Goal: Task Accomplishment & Management: Use online tool/utility

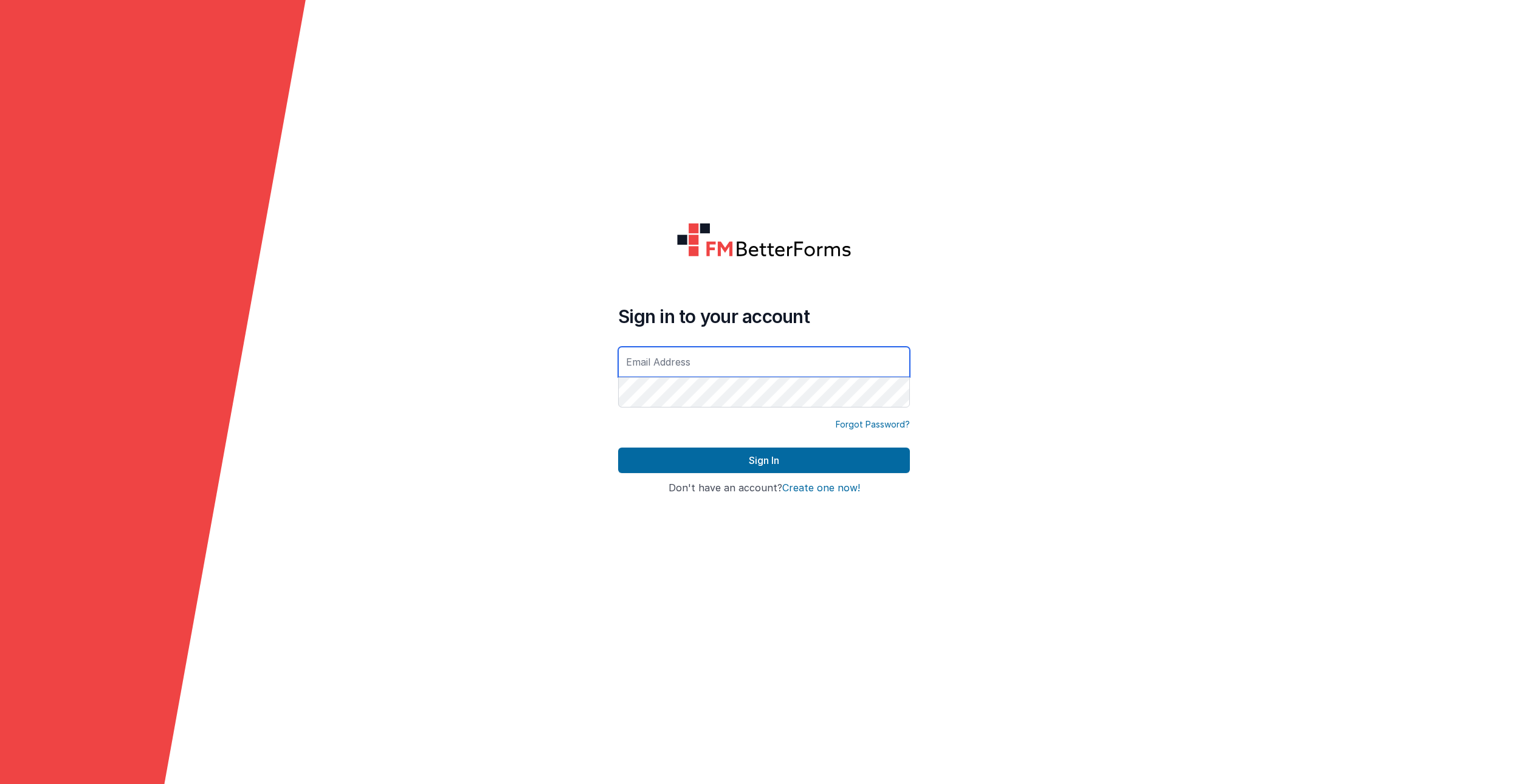
type input "[PERSON_NAME][EMAIL_ADDRESS][DOMAIN_NAME]"
click at [764, 460] on button "Sign In" at bounding box center [764, 460] width 291 height 25
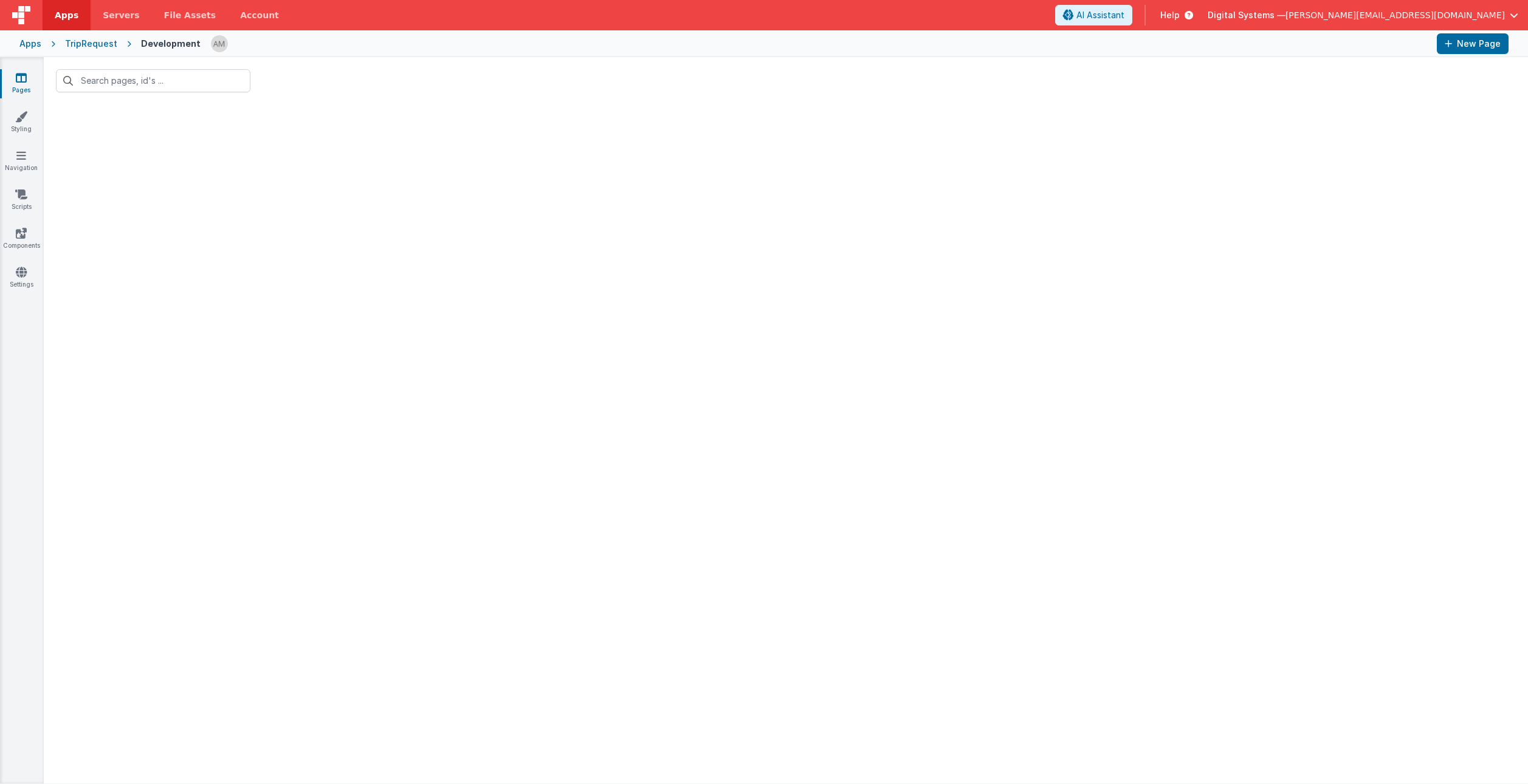
click at [27, 45] on div "Apps" at bounding box center [31, 44] width 22 height 12
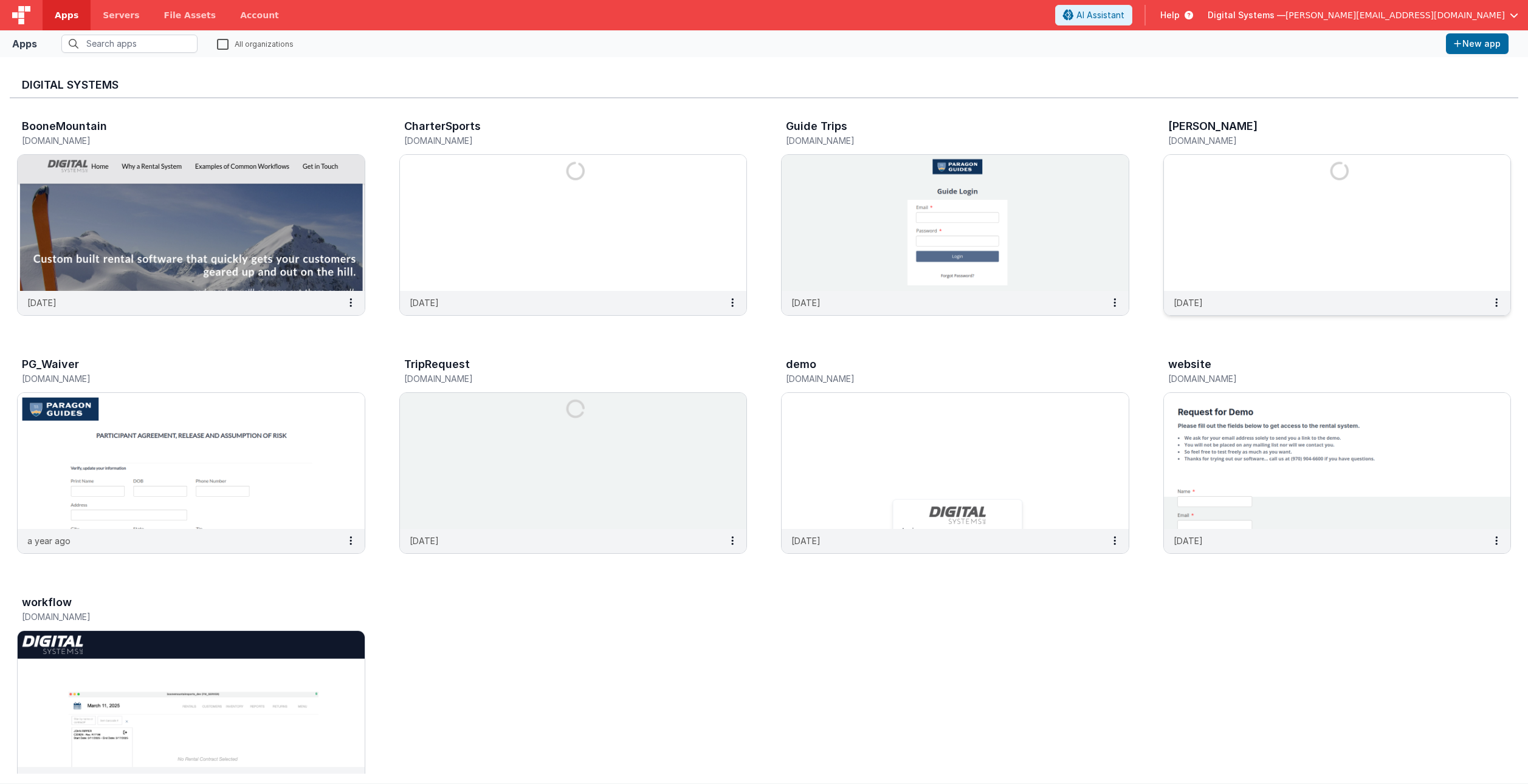
click at [1289, 190] on img at bounding box center [1337, 222] width 347 height 136
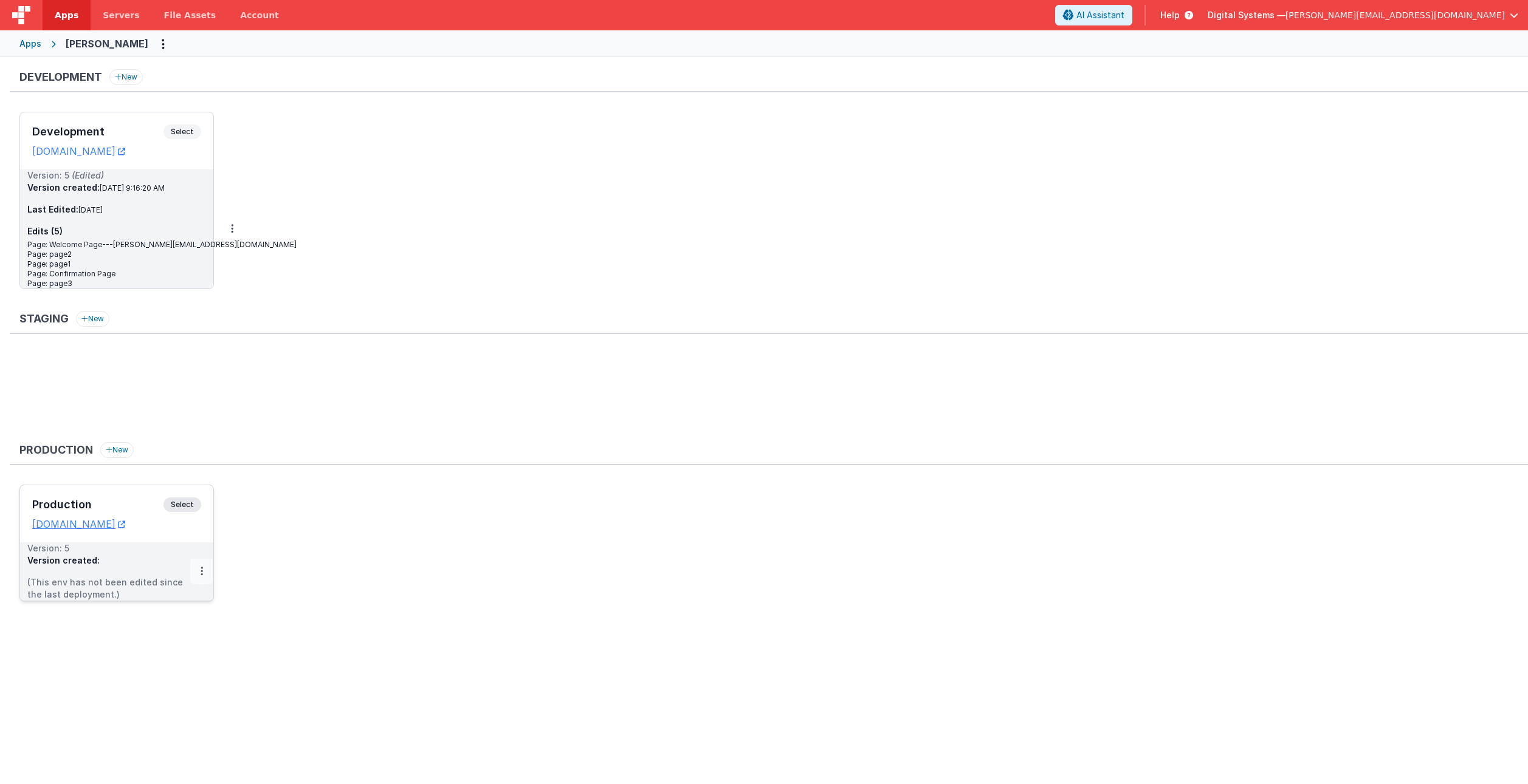
click at [203, 571] on button at bounding box center [202, 571] width 23 height 25
click at [178, 601] on link "Edit" at bounding box center [160, 599] width 107 height 22
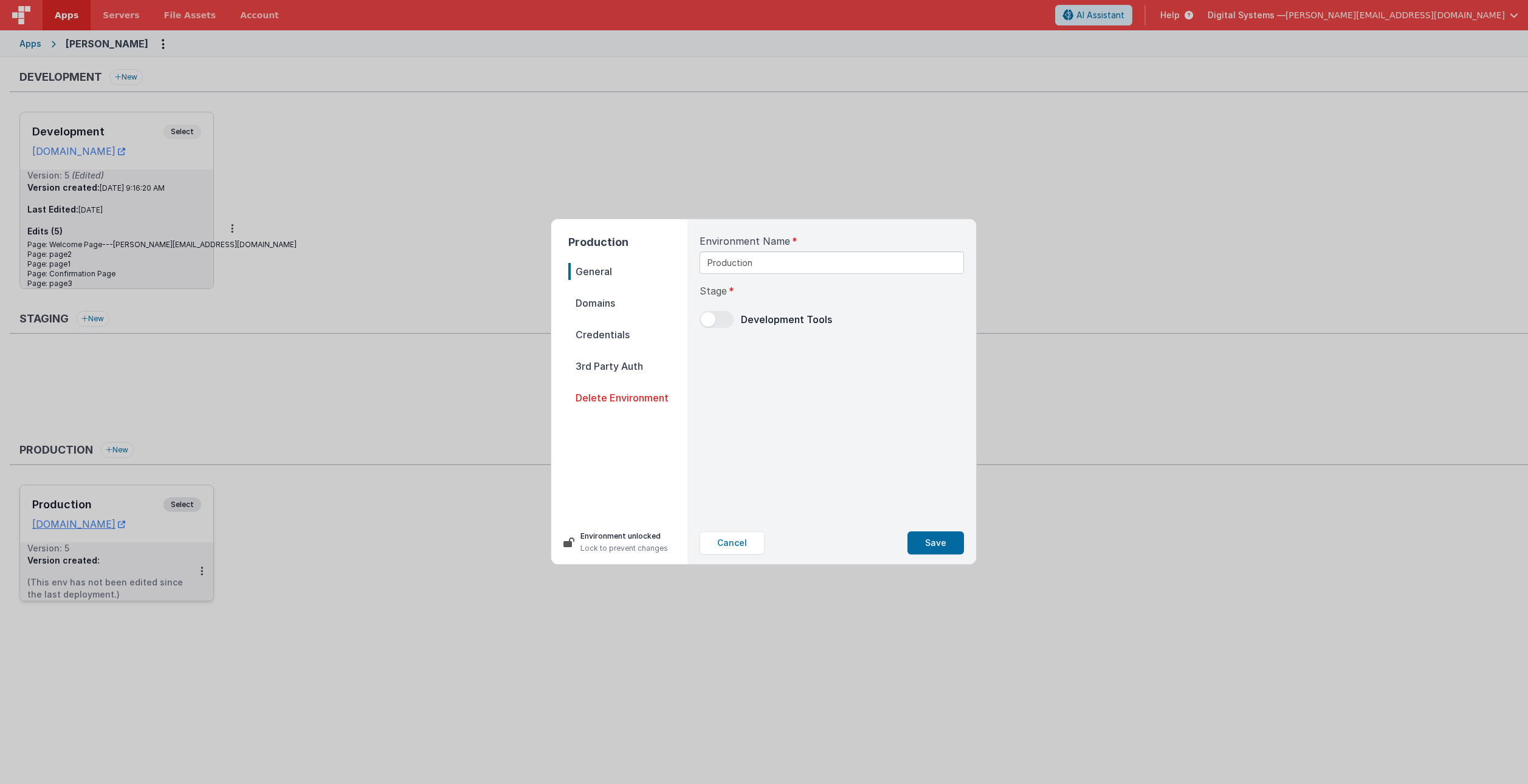
click at [589, 304] on span "Domains" at bounding box center [628, 303] width 119 height 17
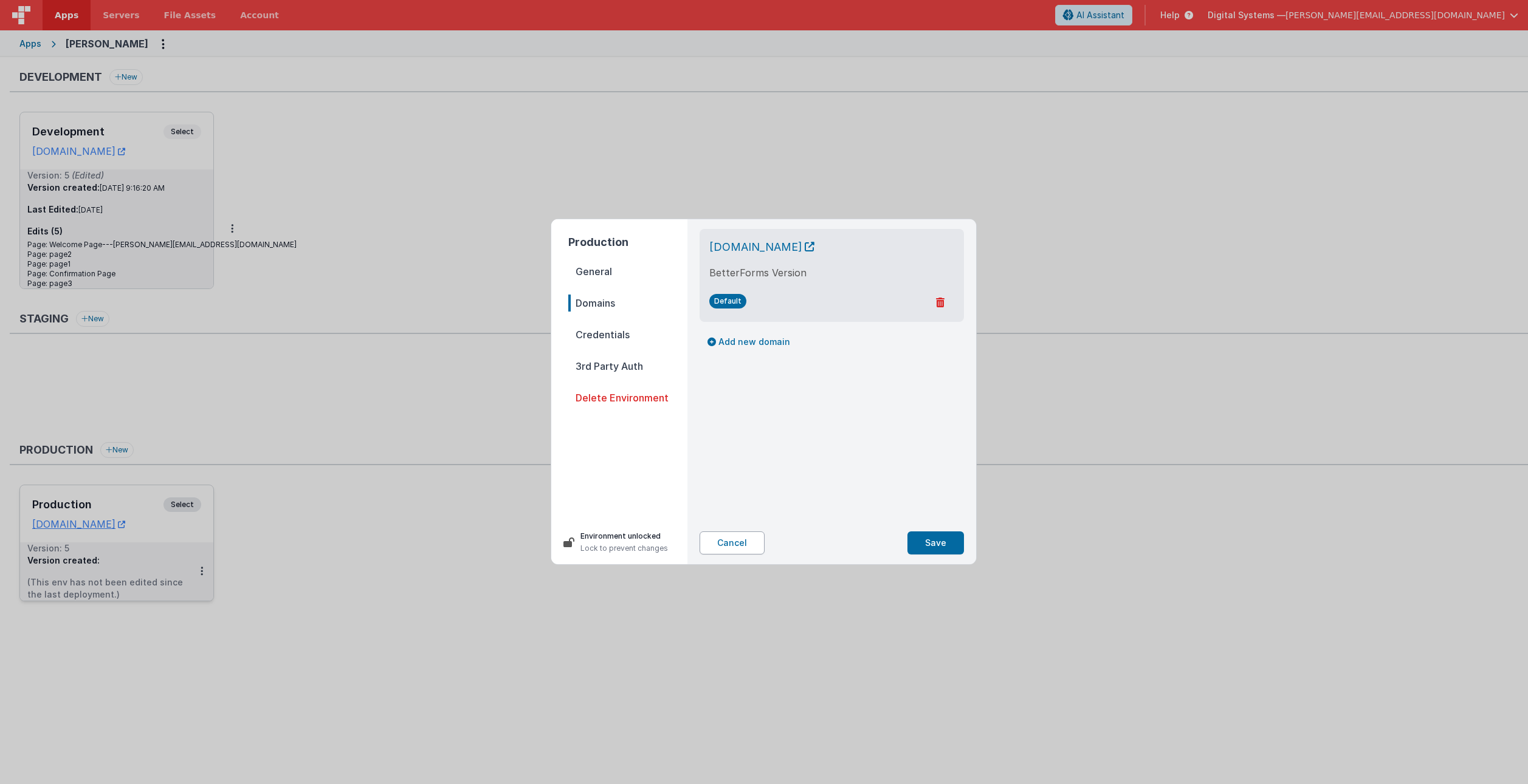
click at [723, 546] on button "Cancel" at bounding box center [732, 543] width 65 height 23
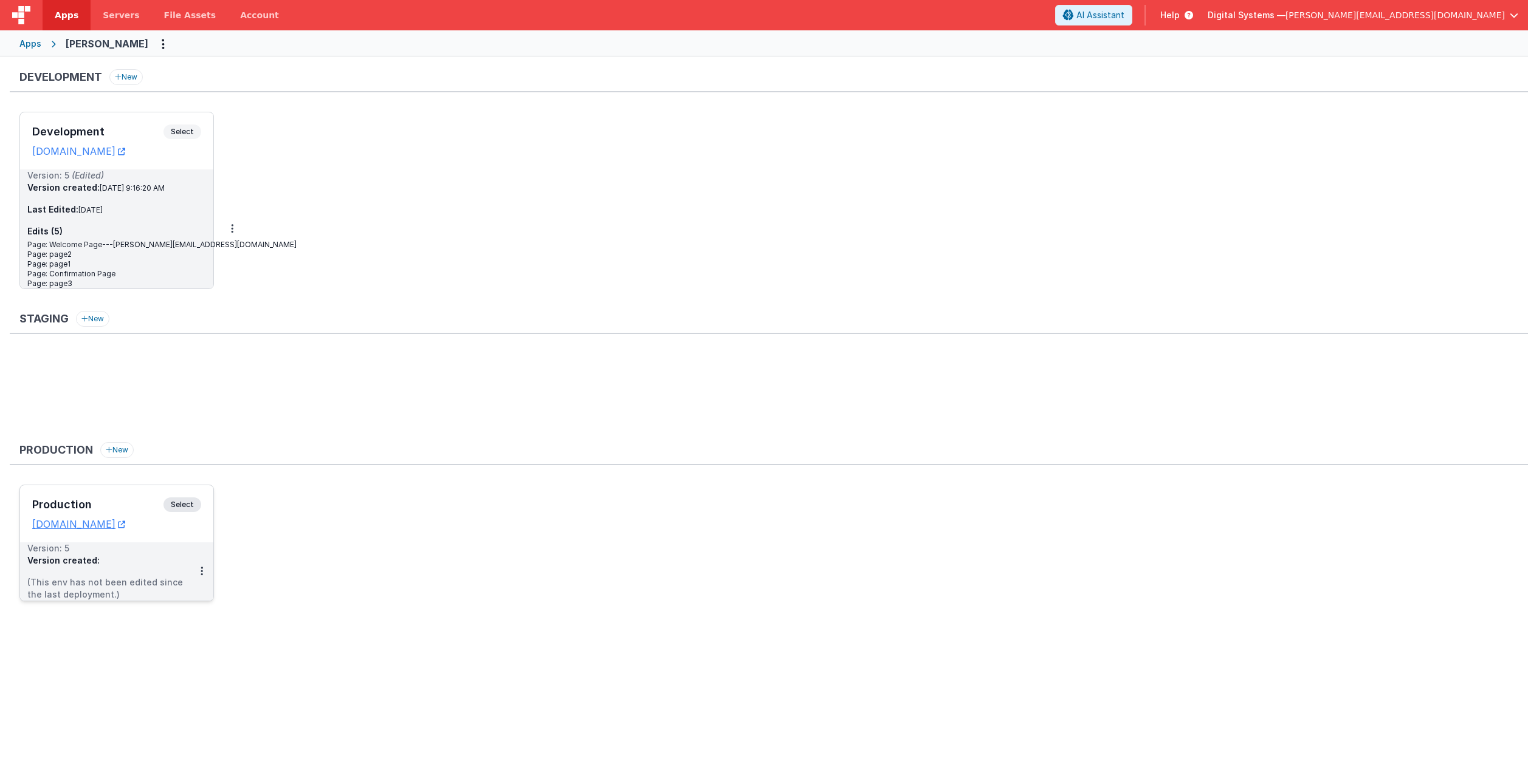
click at [62, 21] on span "Apps" at bounding box center [66, 15] width 23 height 12
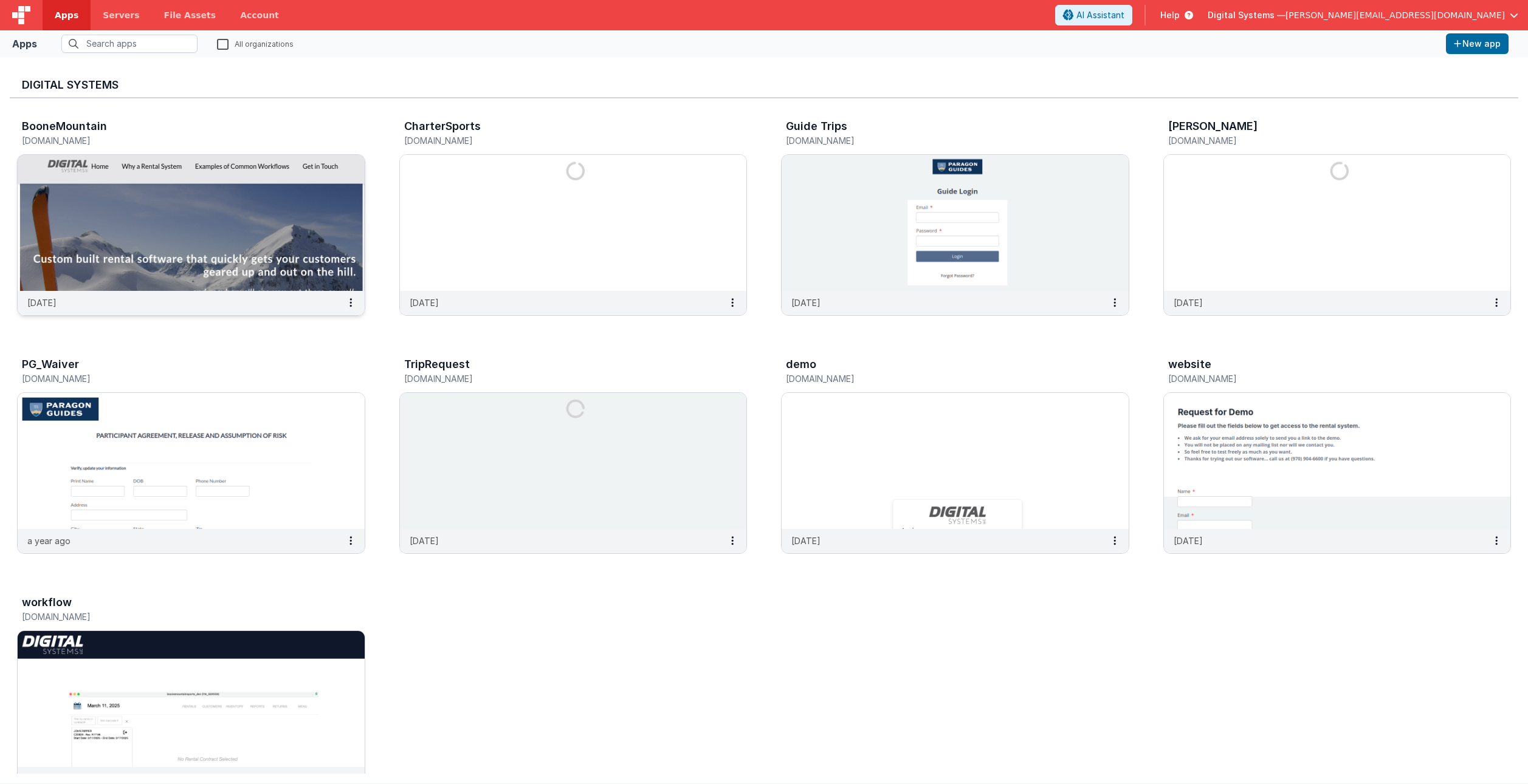
click at [137, 204] on img at bounding box center [191, 222] width 347 height 136
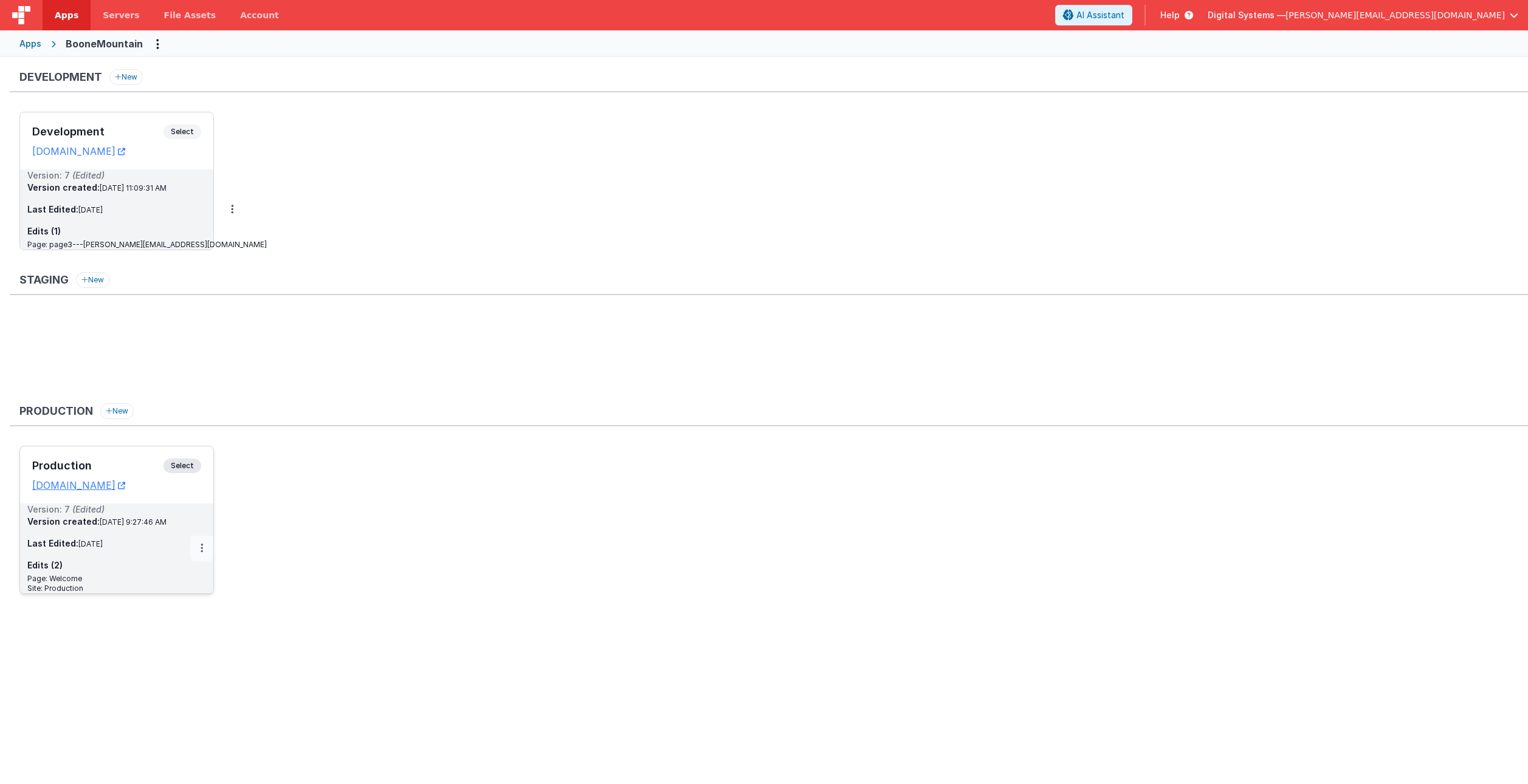
click at [200, 549] on icon at bounding box center [202, 548] width 3 height 1
click at [191, 572] on link "Edit" at bounding box center [160, 576] width 107 height 22
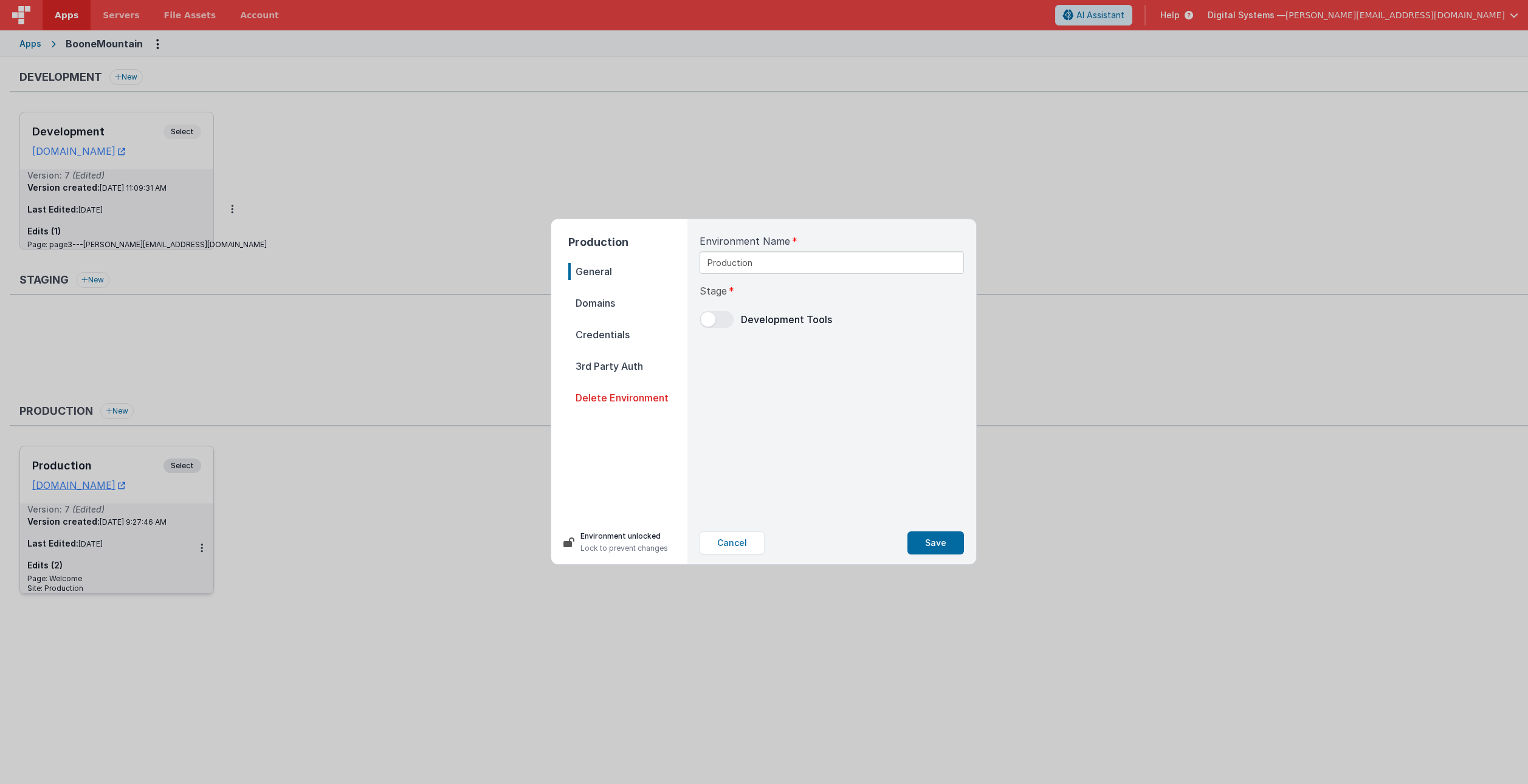
click at [582, 302] on span "Domains" at bounding box center [628, 303] width 119 height 17
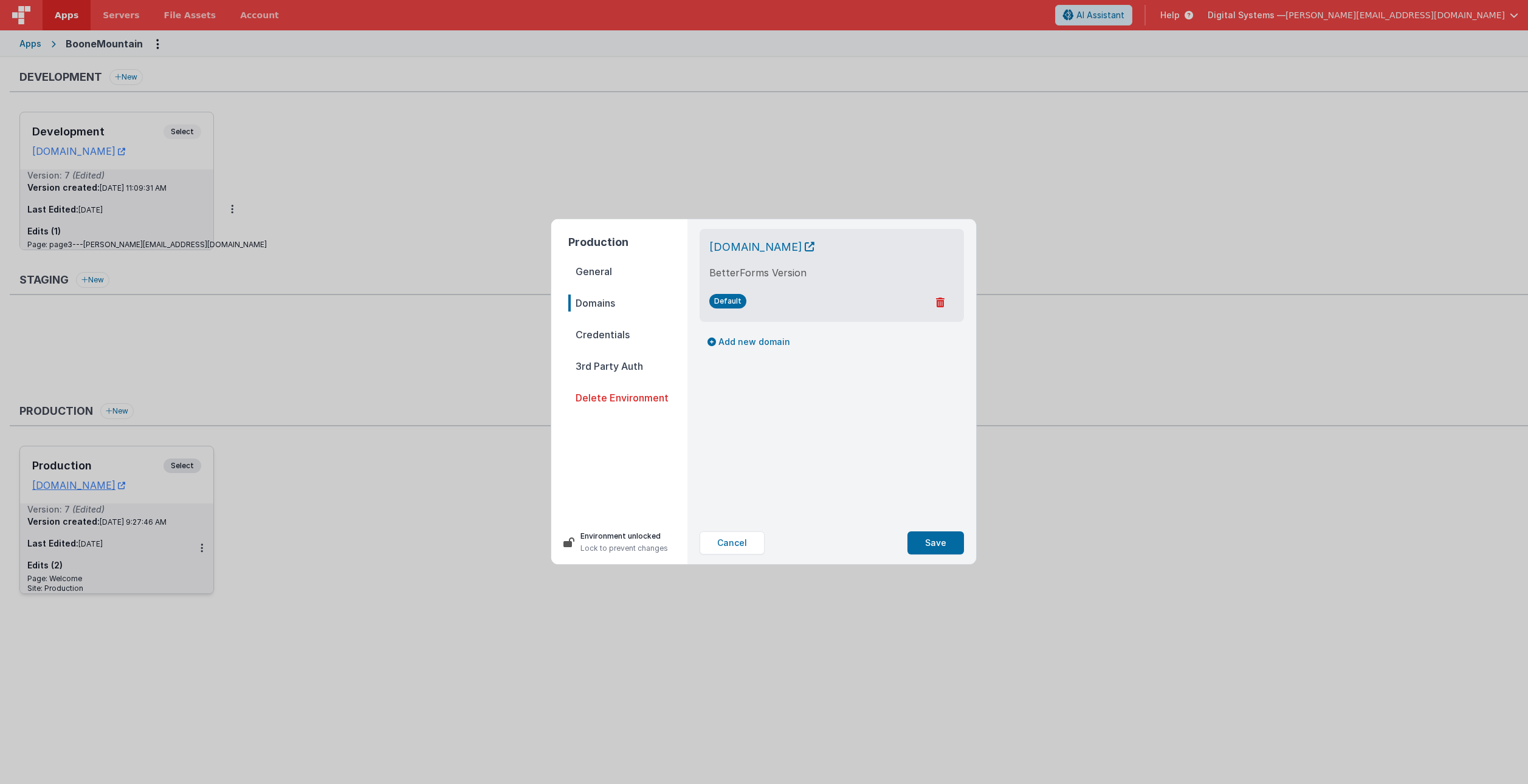
click at [591, 335] on span "Credentials" at bounding box center [628, 335] width 119 height 17
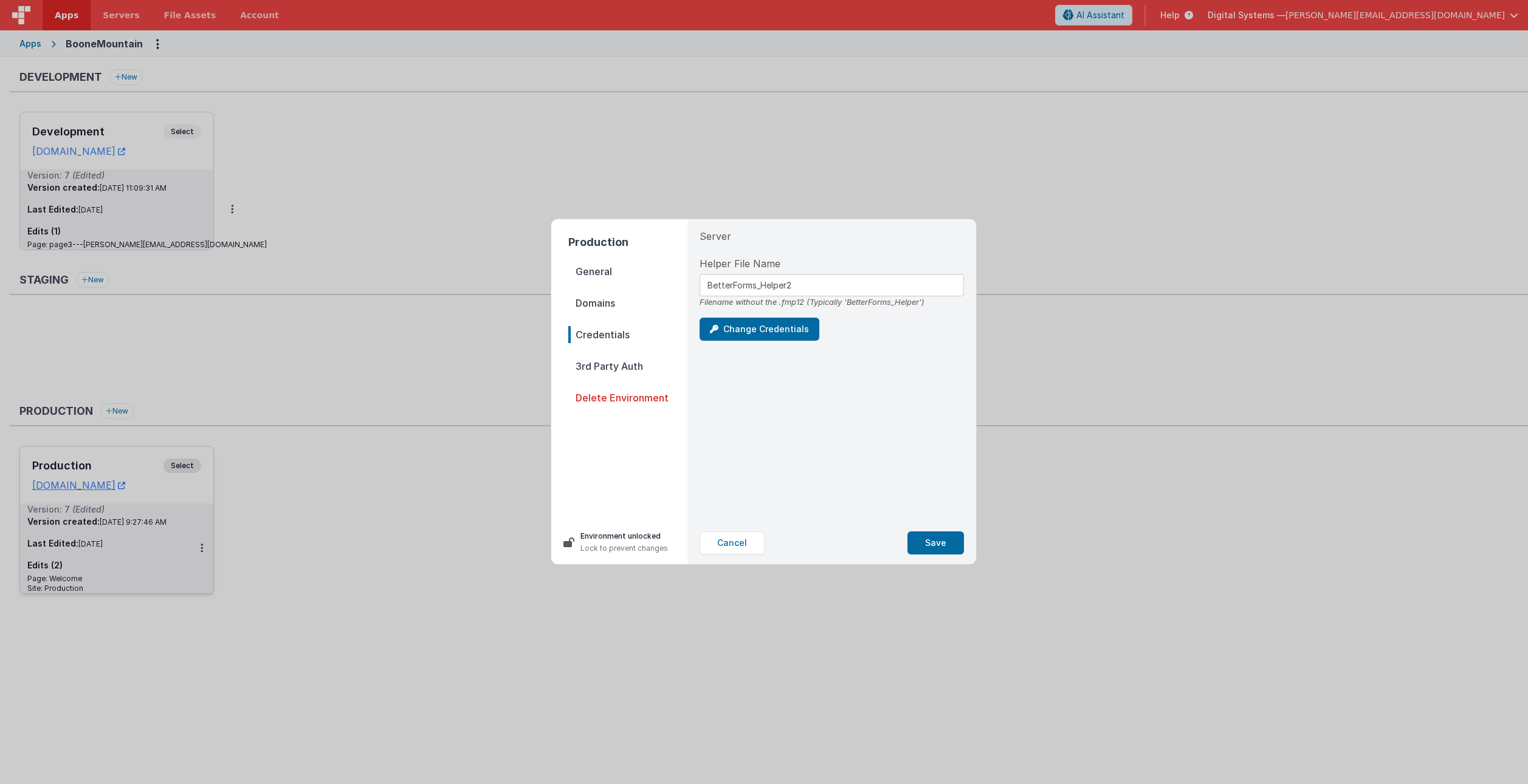
click at [628, 369] on span "3rd Party Auth" at bounding box center [628, 366] width 119 height 17
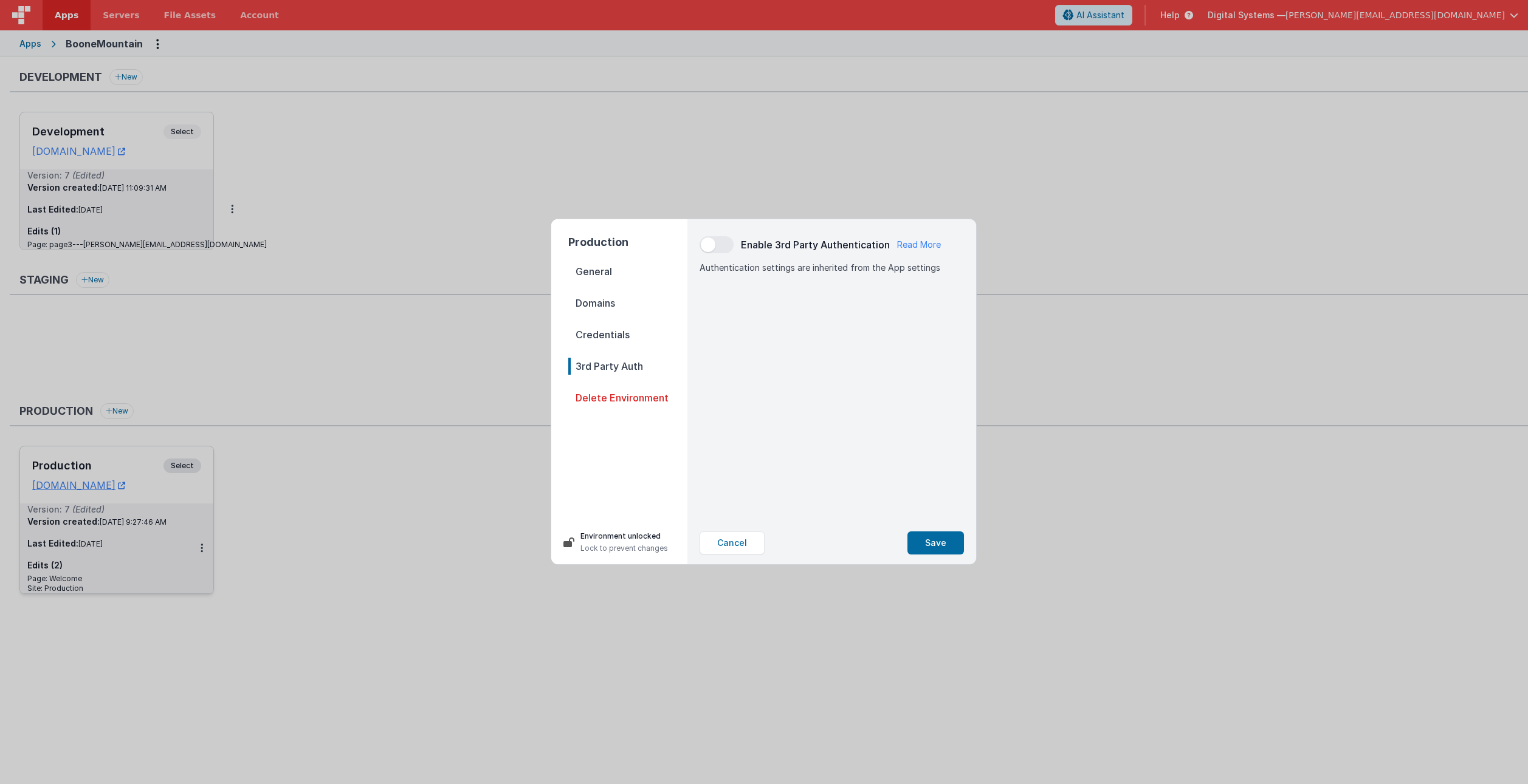
click at [597, 271] on span "General" at bounding box center [628, 272] width 119 height 17
click at [731, 539] on button "Cancel" at bounding box center [732, 543] width 65 height 23
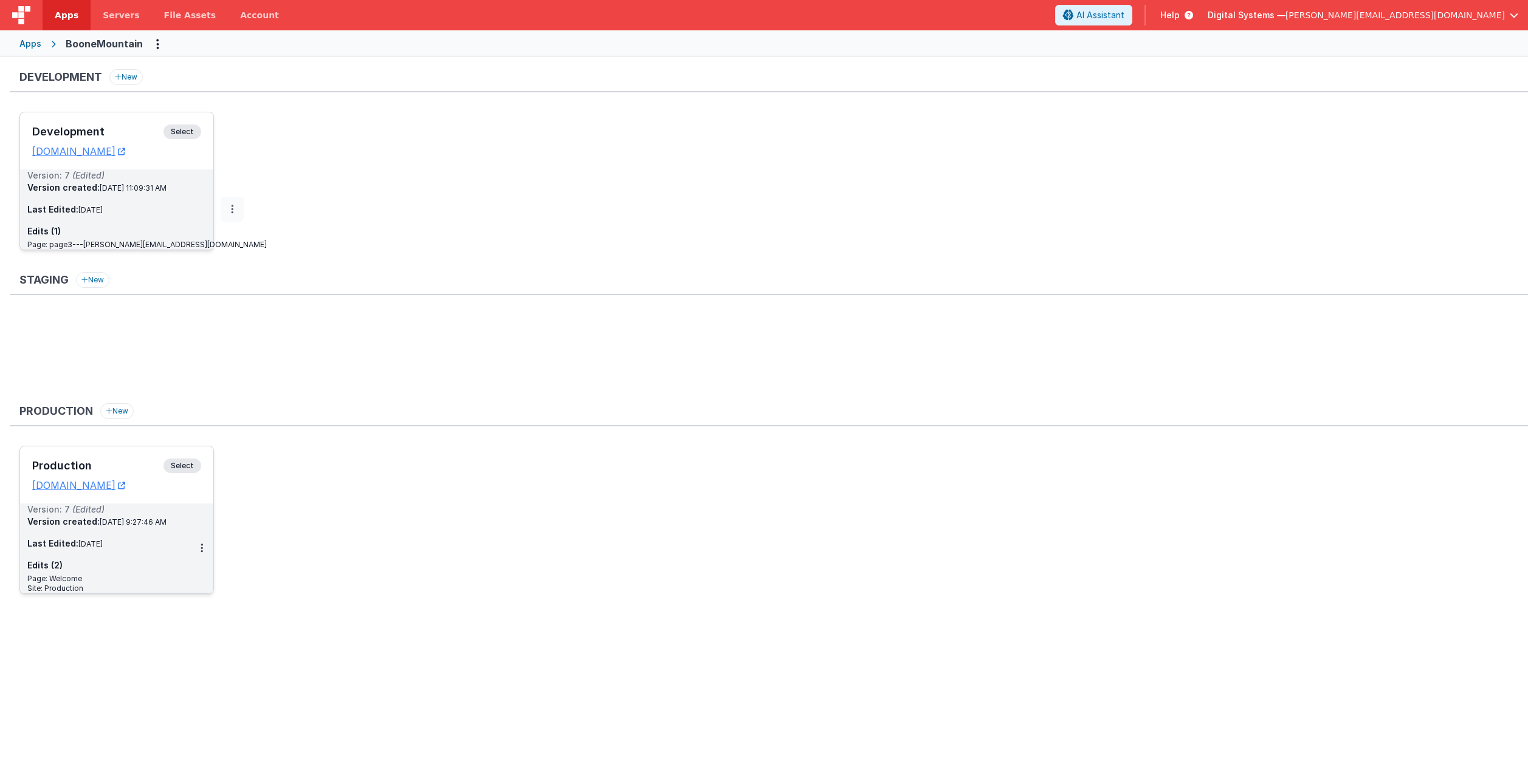
click at [221, 205] on button at bounding box center [232, 209] width 23 height 25
click at [192, 231] on link "Edit" at bounding box center [190, 237] width 107 height 22
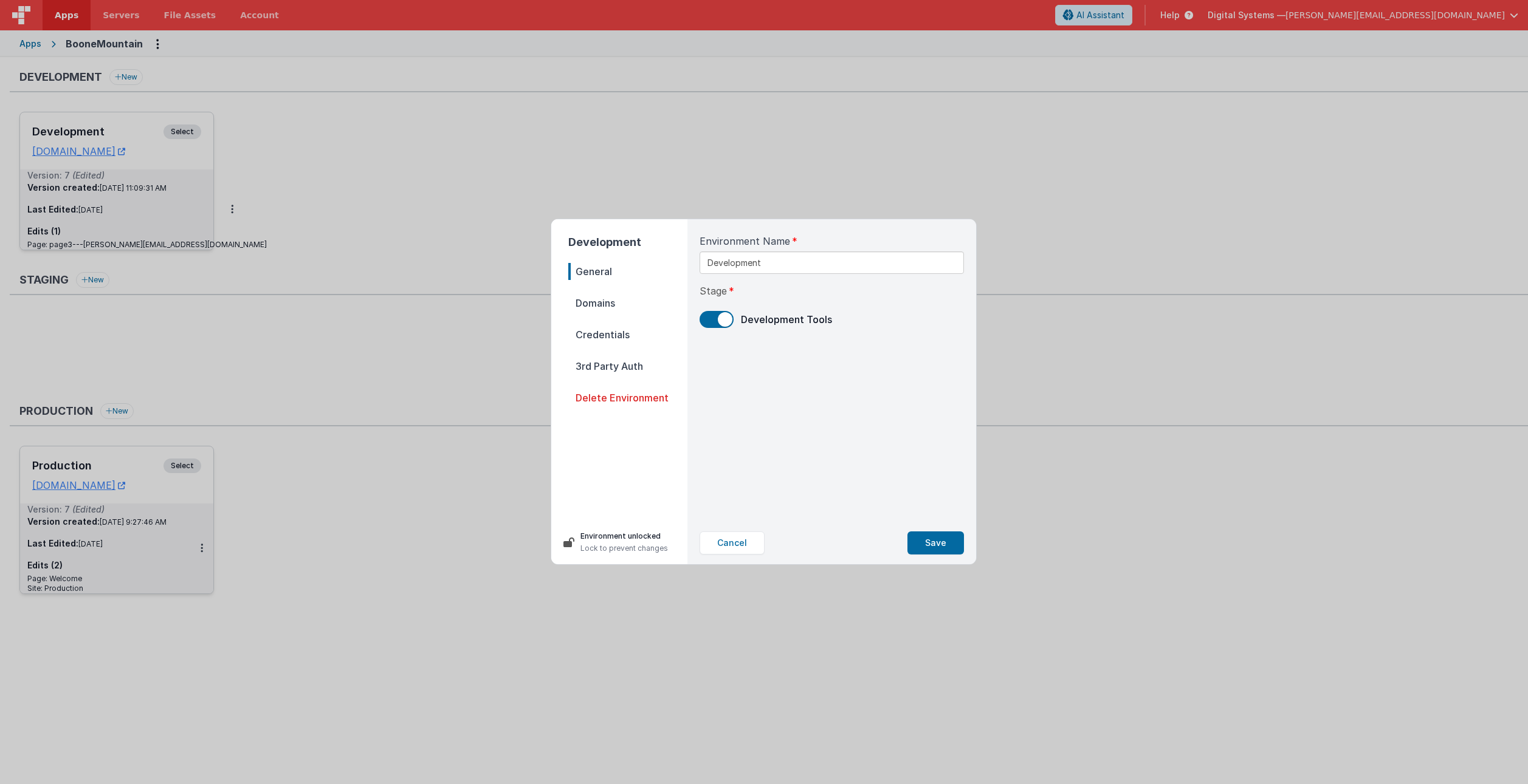
click at [598, 304] on span "Domains" at bounding box center [628, 303] width 119 height 17
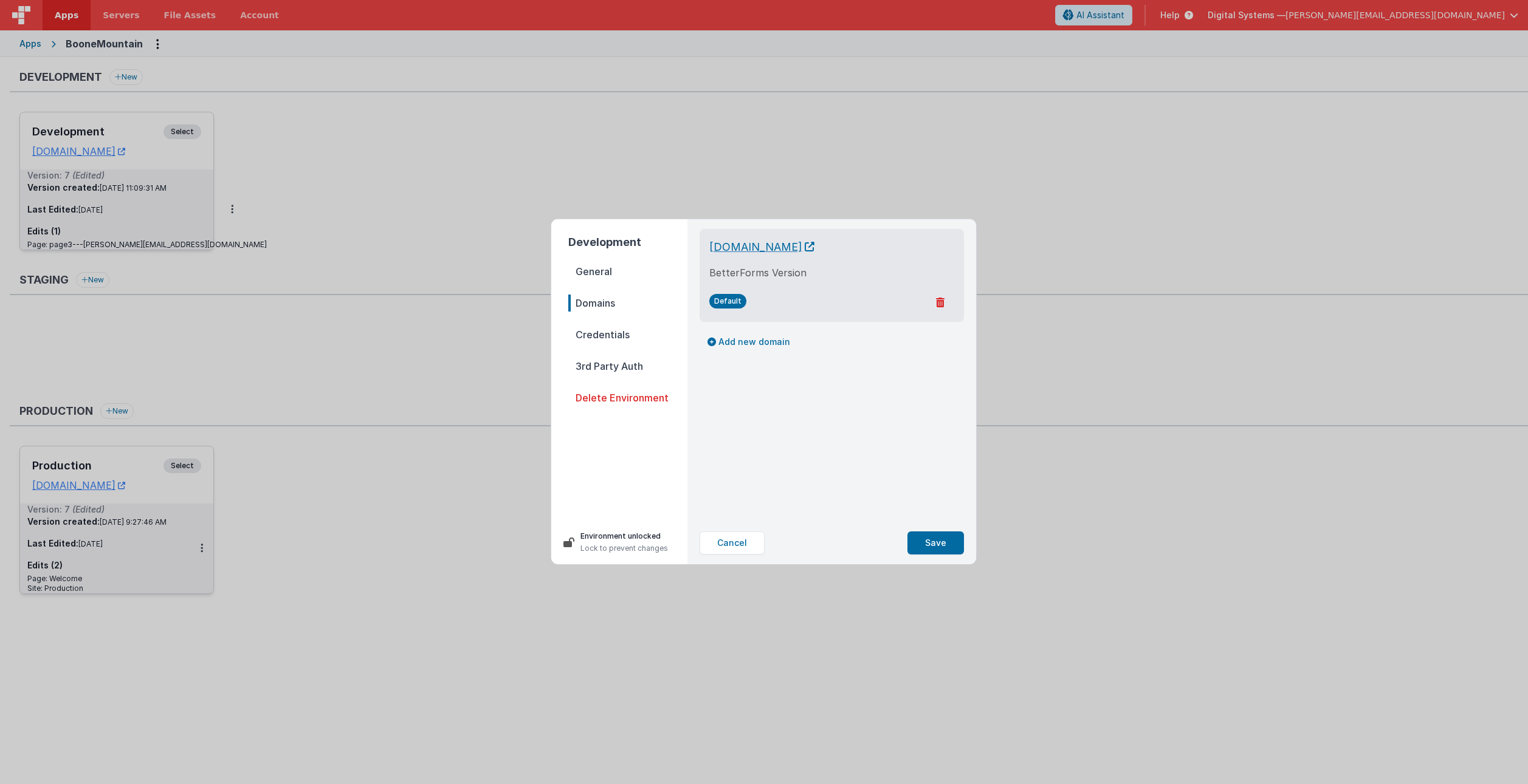
click at [814, 246] on icon at bounding box center [809, 246] width 10 height 1
click at [750, 536] on button "Cancel" at bounding box center [732, 543] width 65 height 23
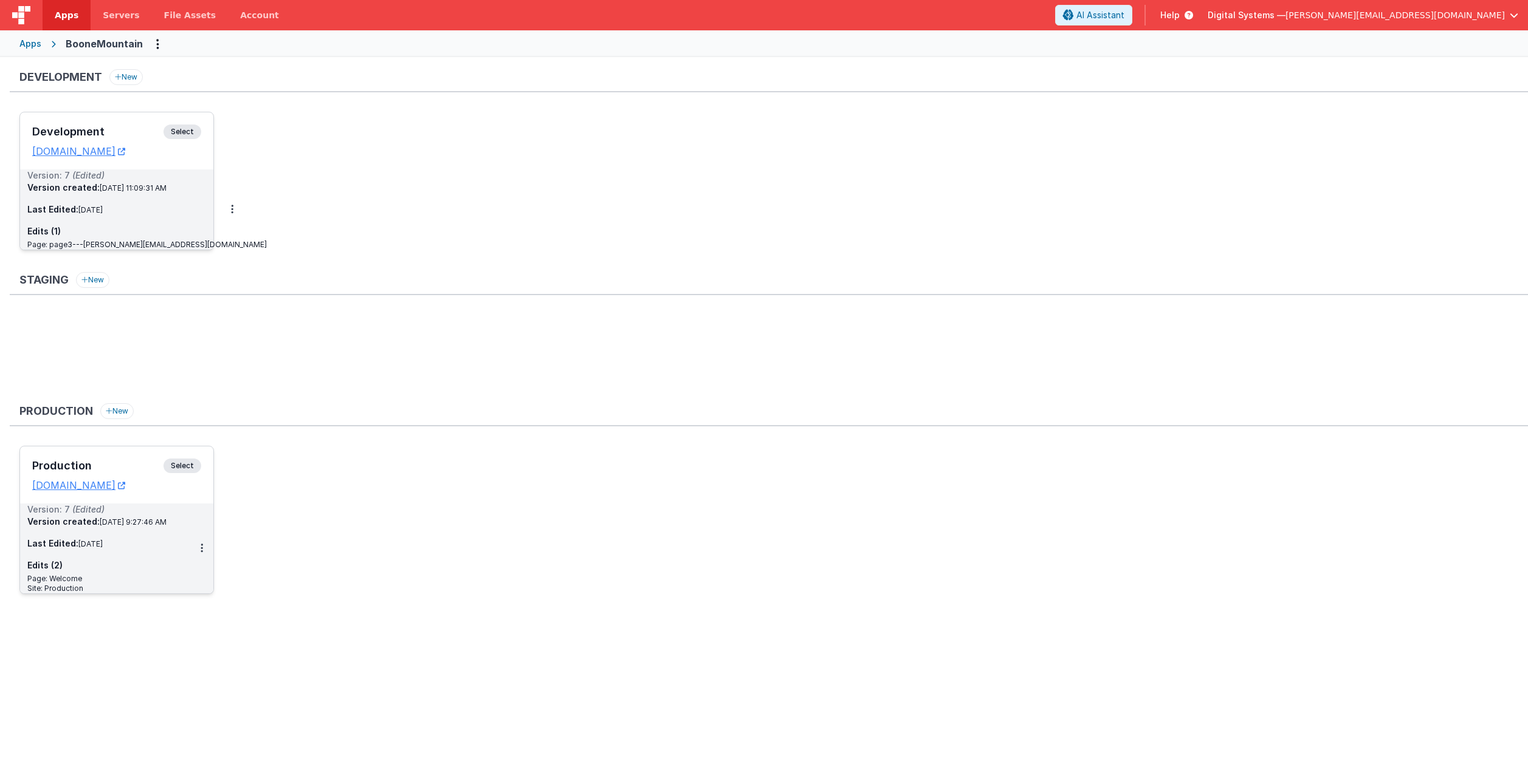
click at [26, 45] on div "Apps" at bounding box center [31, 44] width 22 height 12
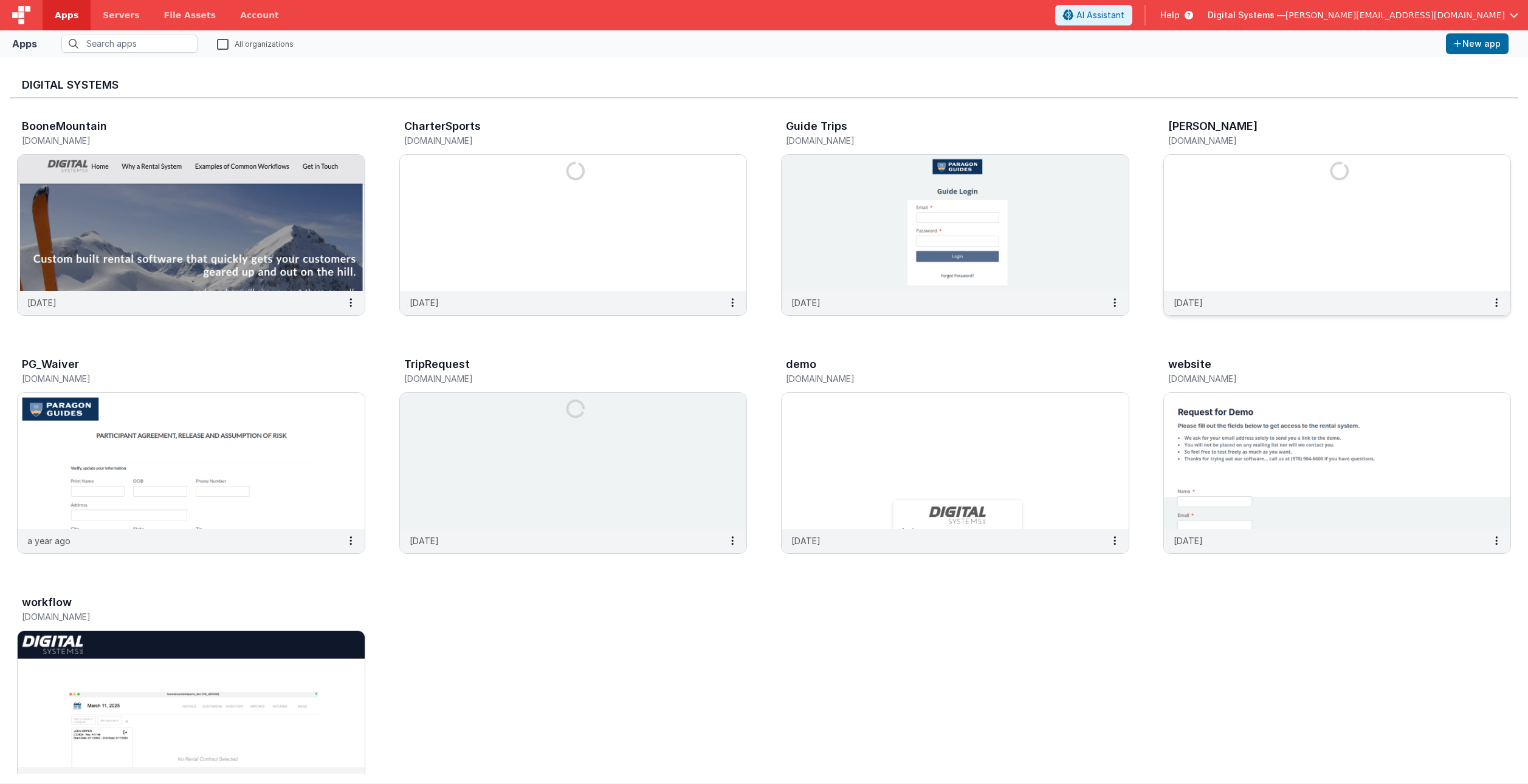
click at [1243, 219] on img at bounding box center [1337, 222] width 347 height 136
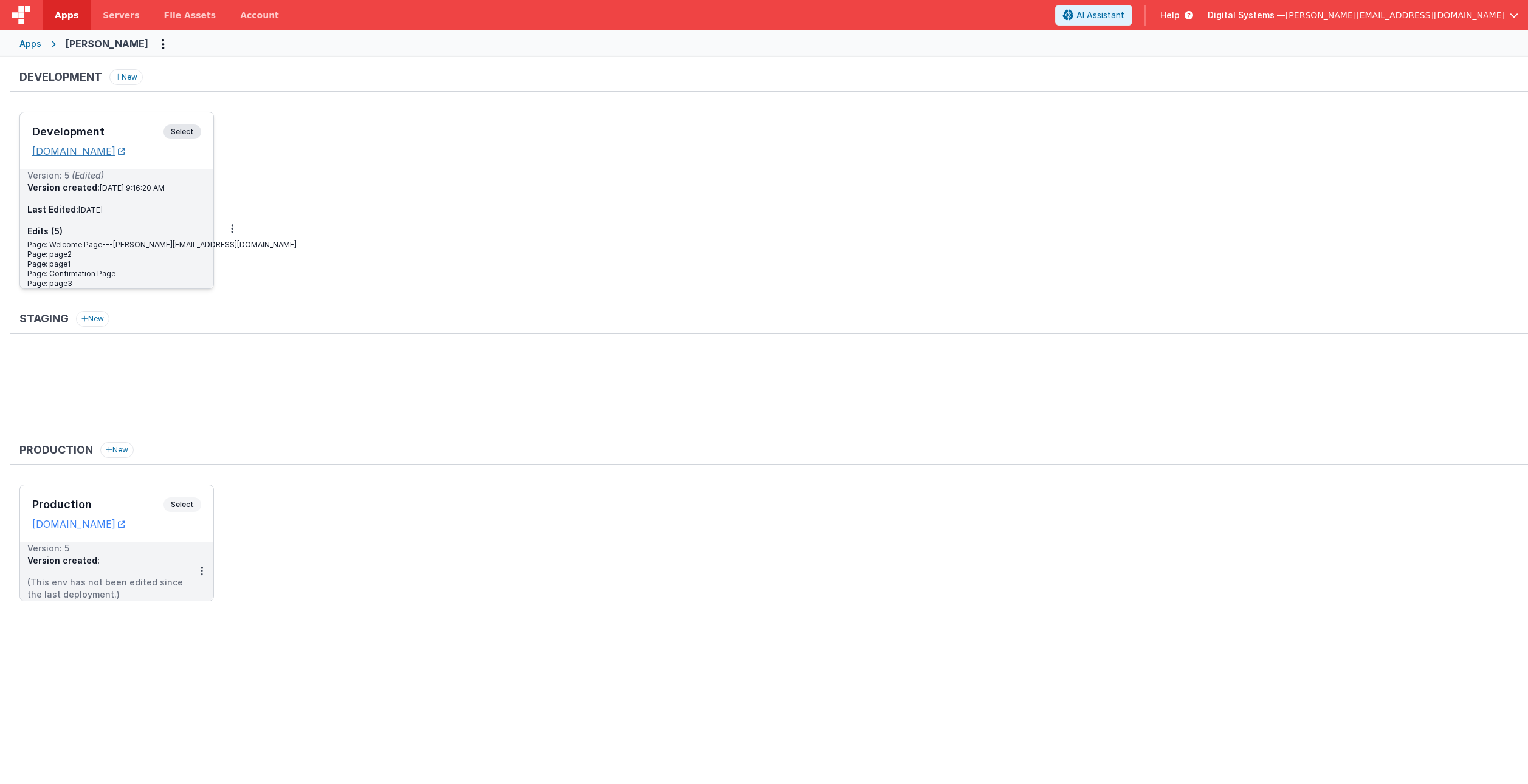
click at [125, 153] on link "[DOMAIN_NAME]" at bounding box center [79, 151] width 93 height 12
click at [66, 14] on span "Apps" at bounding box center [66, 15] width 23 height 12
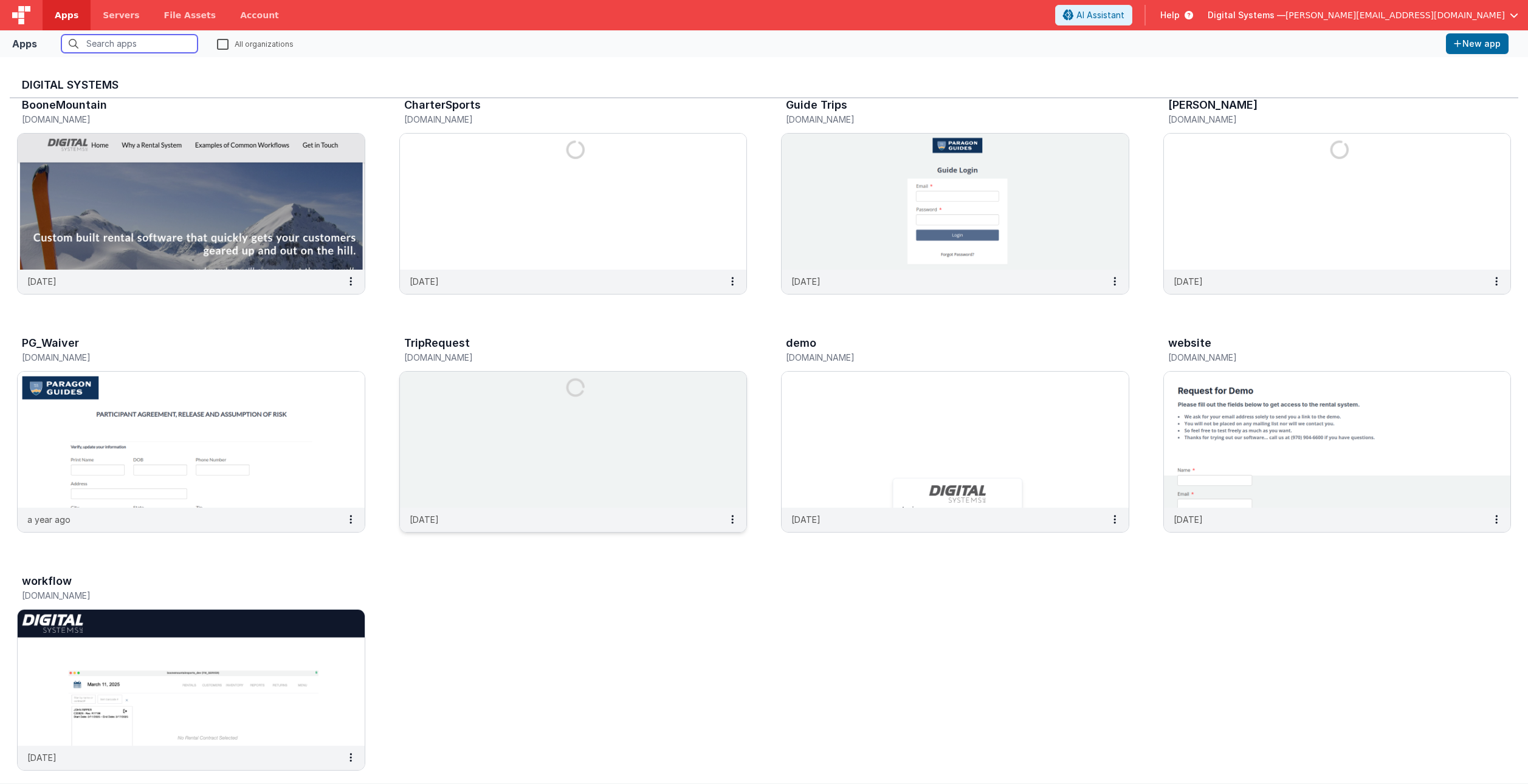
scroll to position [39, 0]
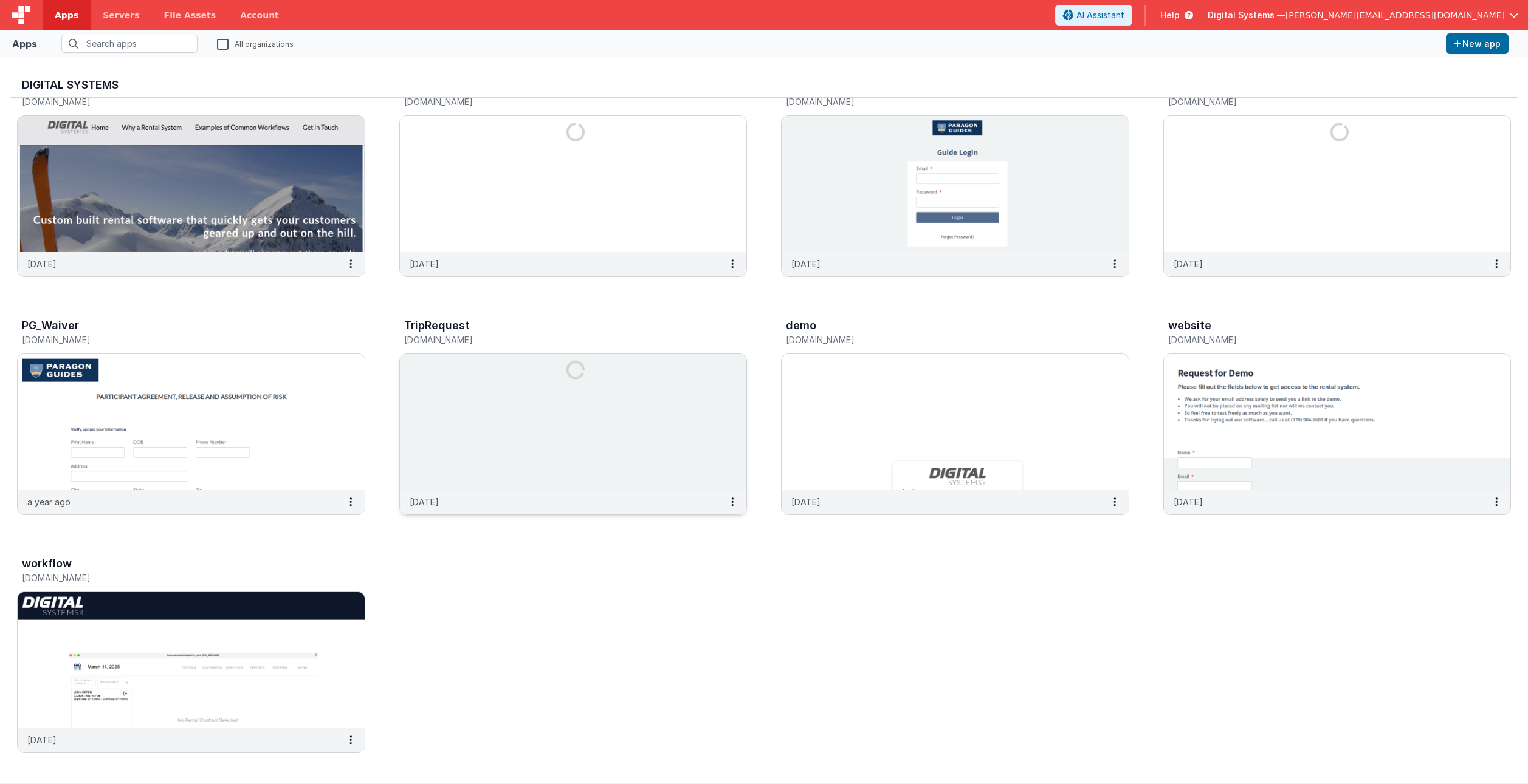
click at [453, 402] on img at bounding box center [574, 422] width 347 height 136
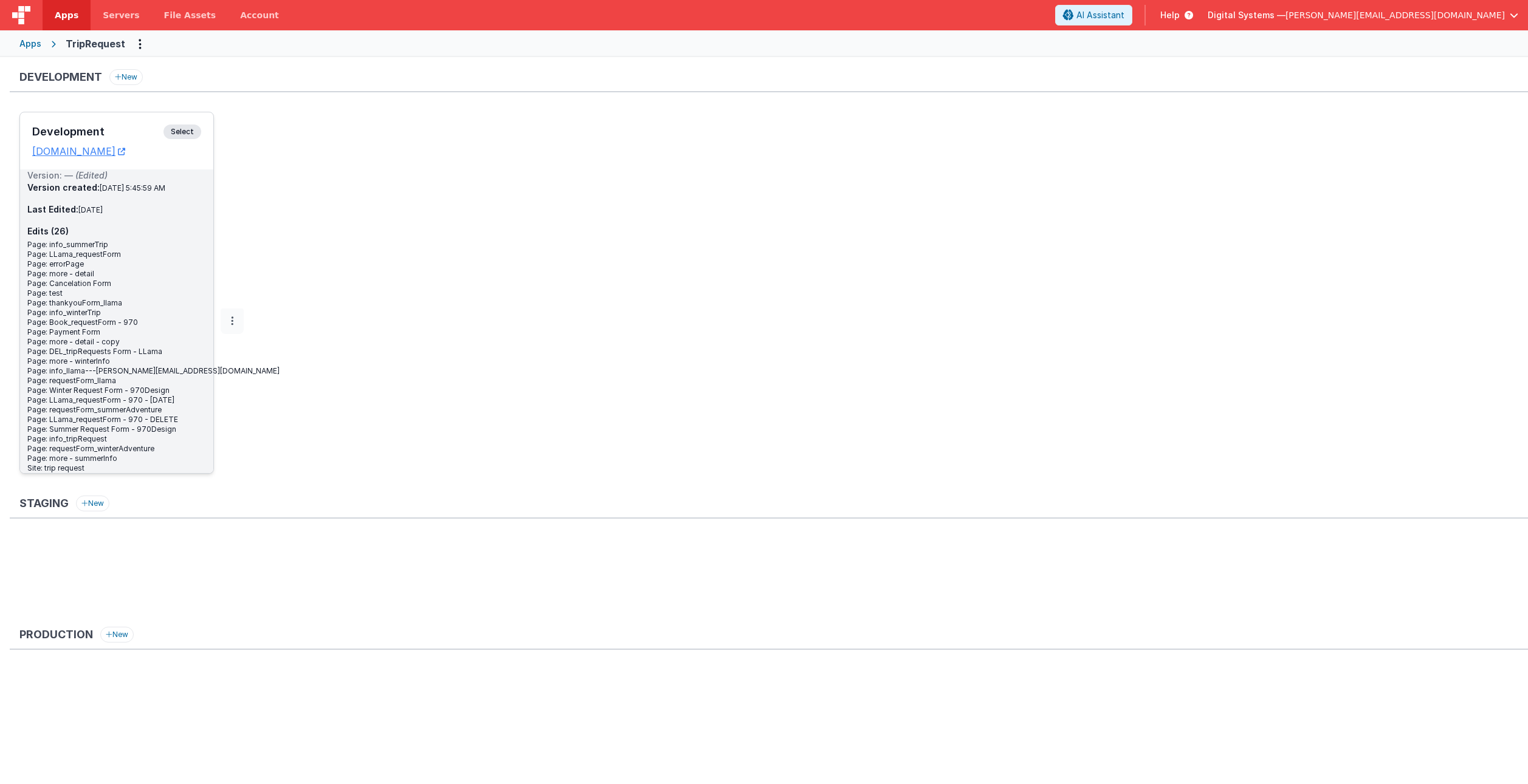
click at [221, 319] on button at bounding box center [232, 321] width 23 height 25
click at [186, 344] on link "Edit" at bounding box center [190, 349] width 107 height 22
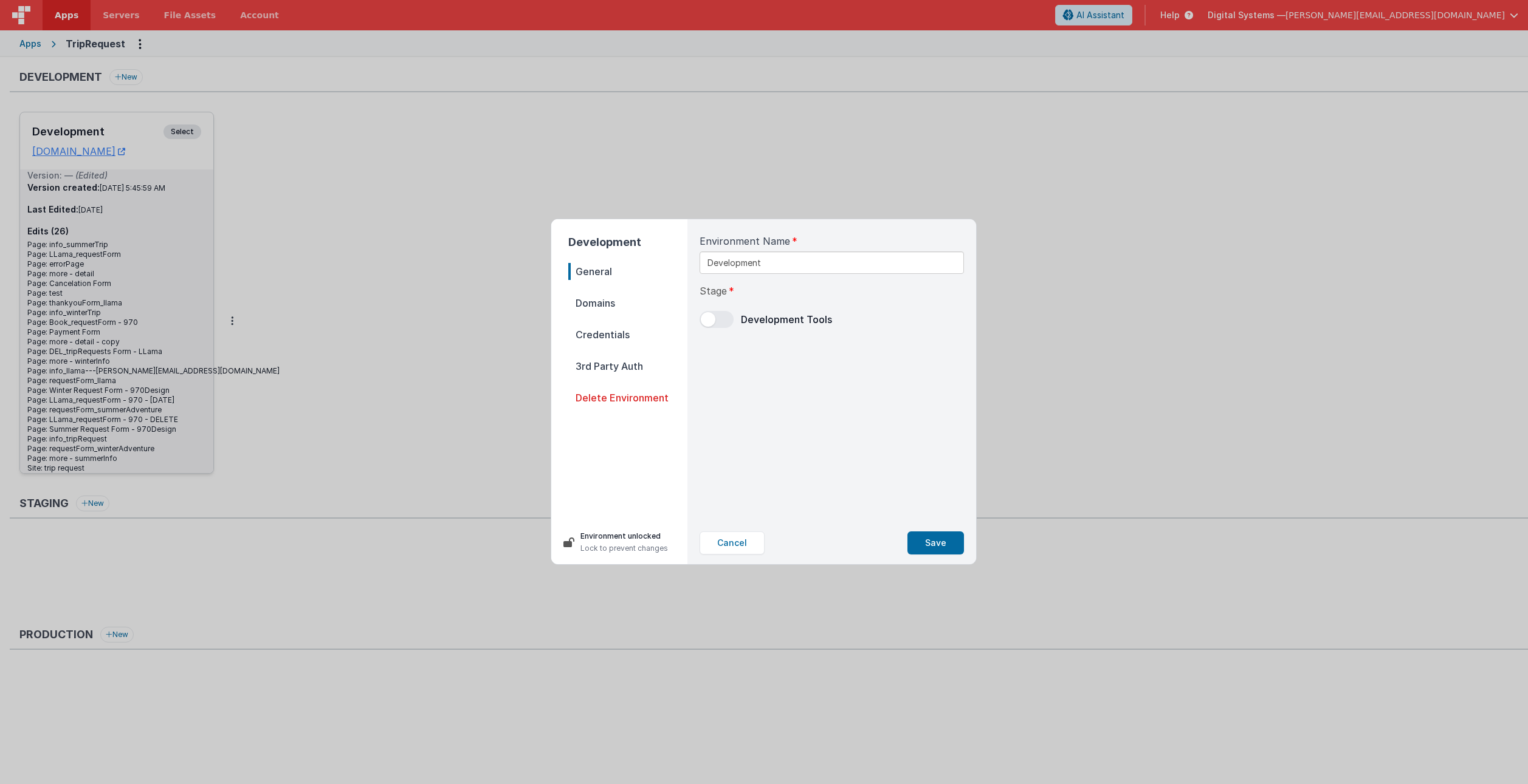
click at [619, 301] on span "Domains" at bounding box center [628, 303] width 119 height 17
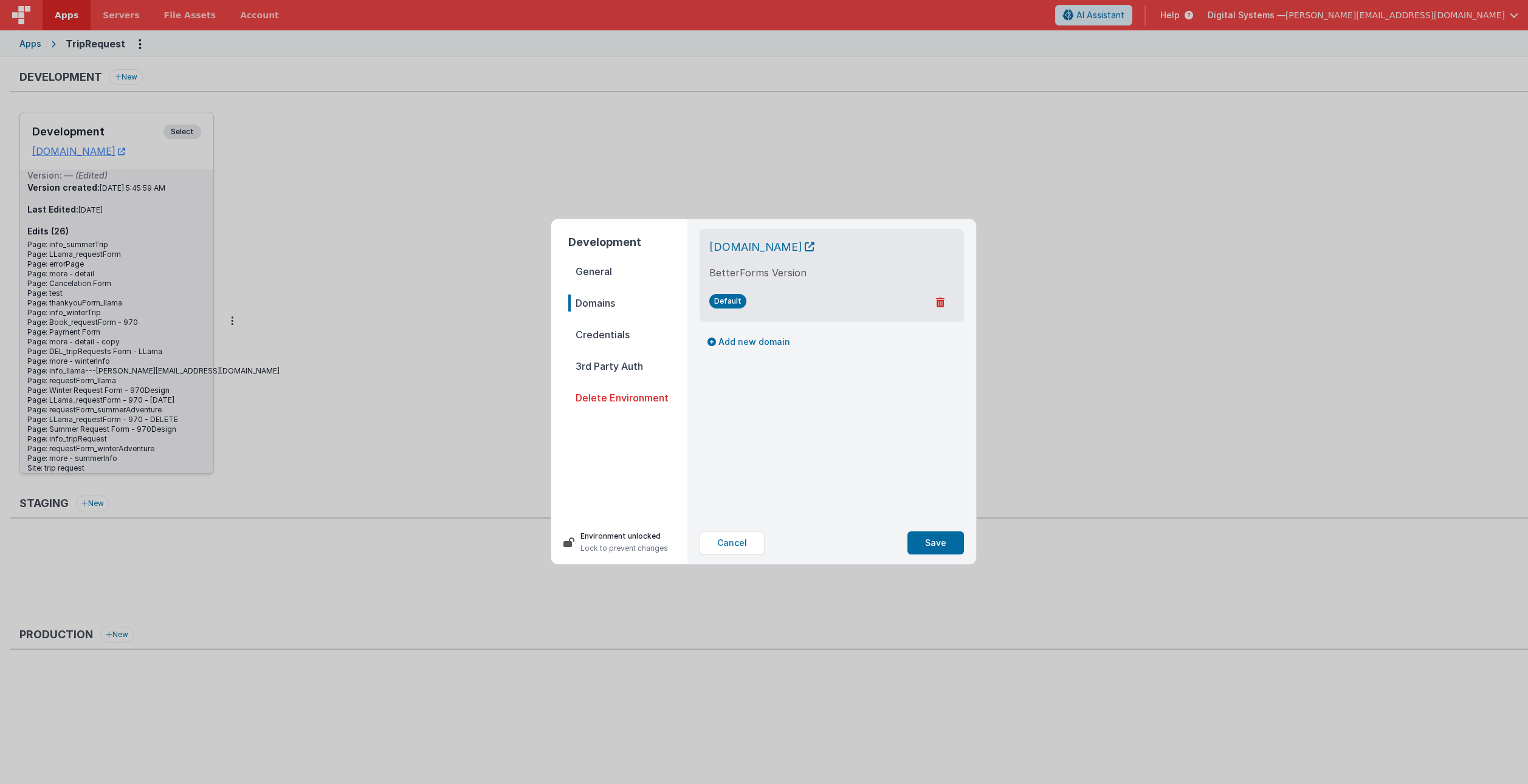
click at [613, 330] on span "Credentials" at bounding box center [628, 335] width 119 height 17
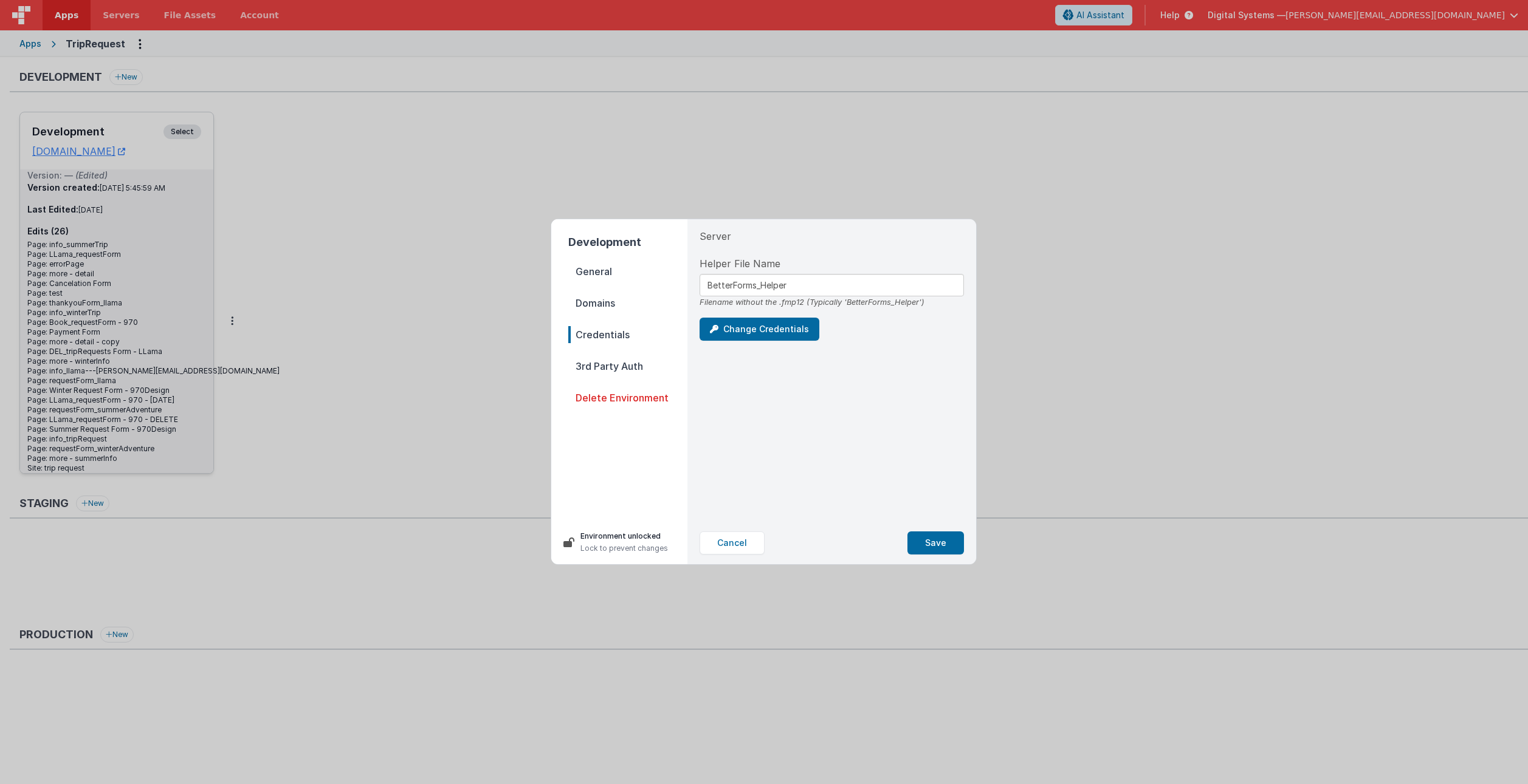
click at [619, 366] on span "3rd Party Auth" at bounding box center [628, 366] width 119 height 17
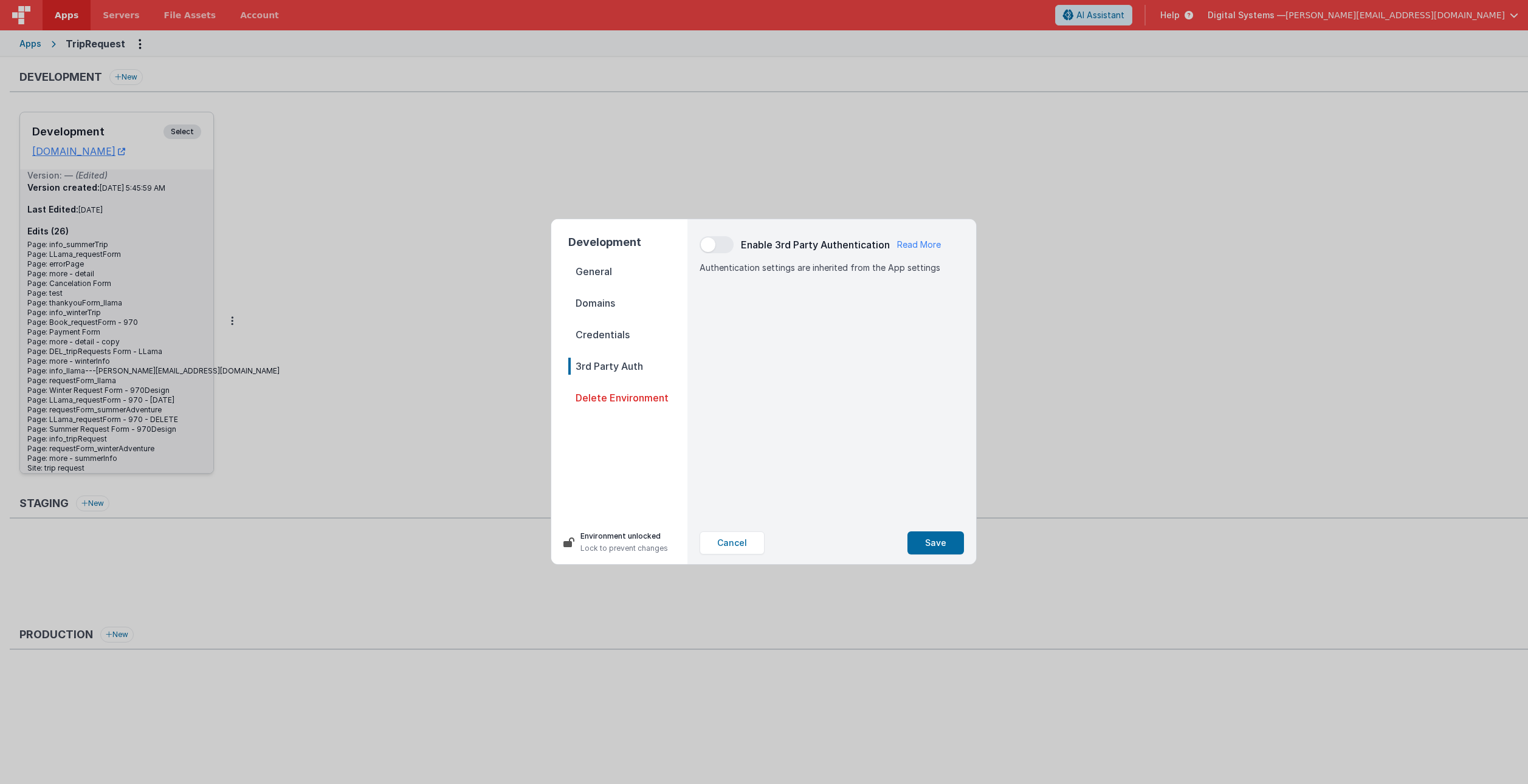
click at [580, 269] on span "General" at bounding box center [628, 272] width 119 height 17
click at [595, 298] on span "Domains" at bounding box center [628, 303] width 119 height 17
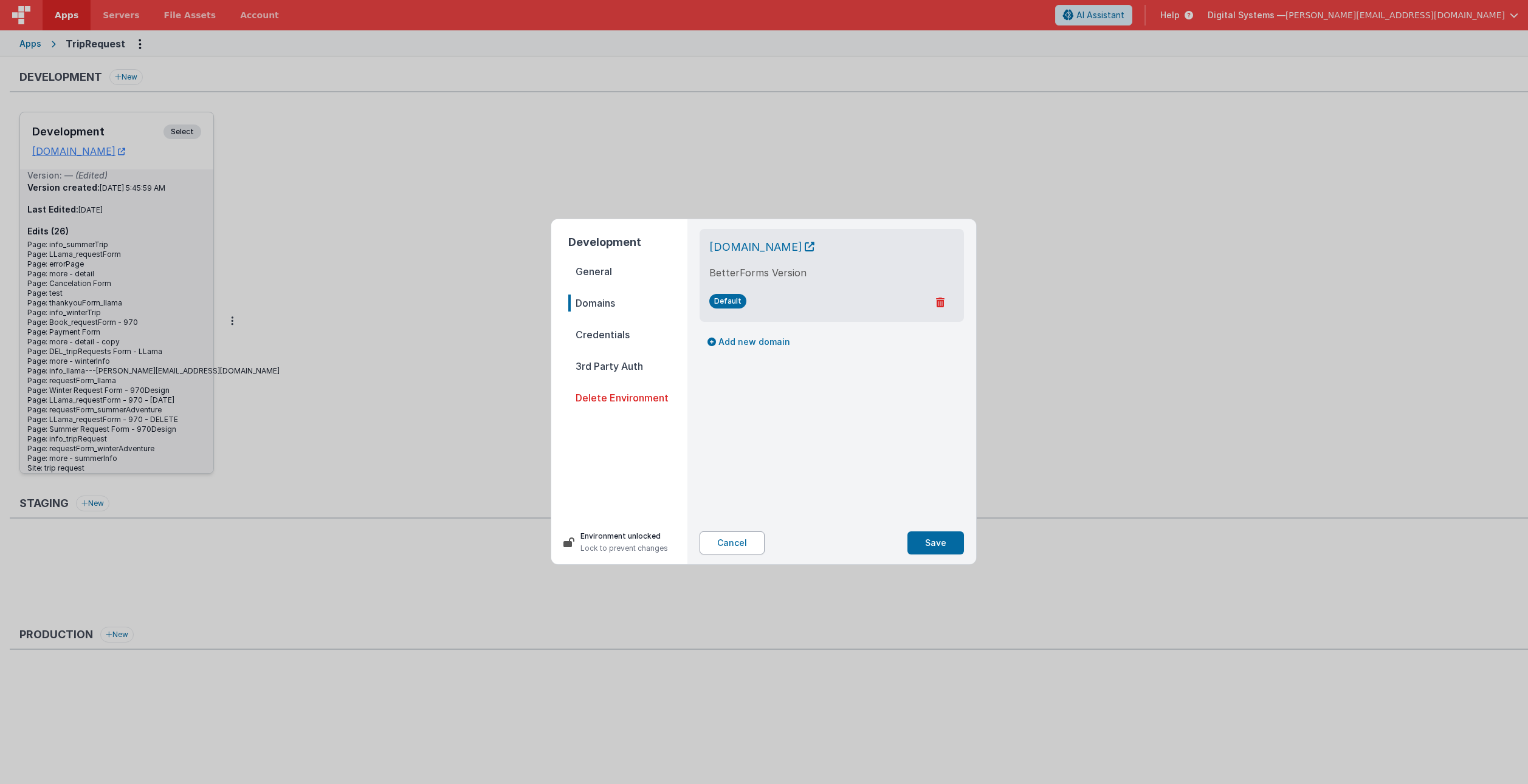
click at [740, 538] on button "Cancel" at bounding box center [732, 543] width 65 height 23
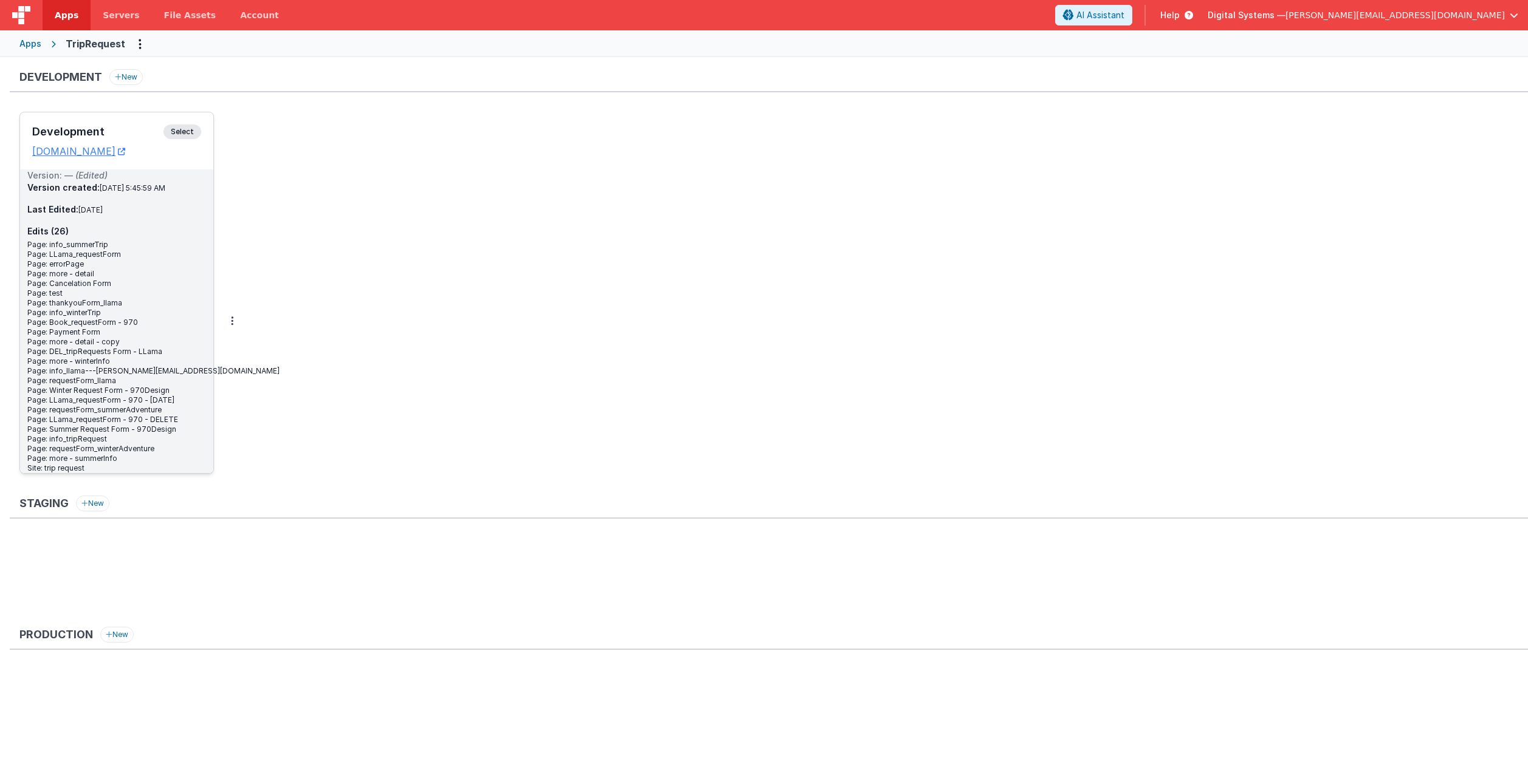
click at [57, 14] on span "Apps" at bounding box center [66, 15] width 23 height 12
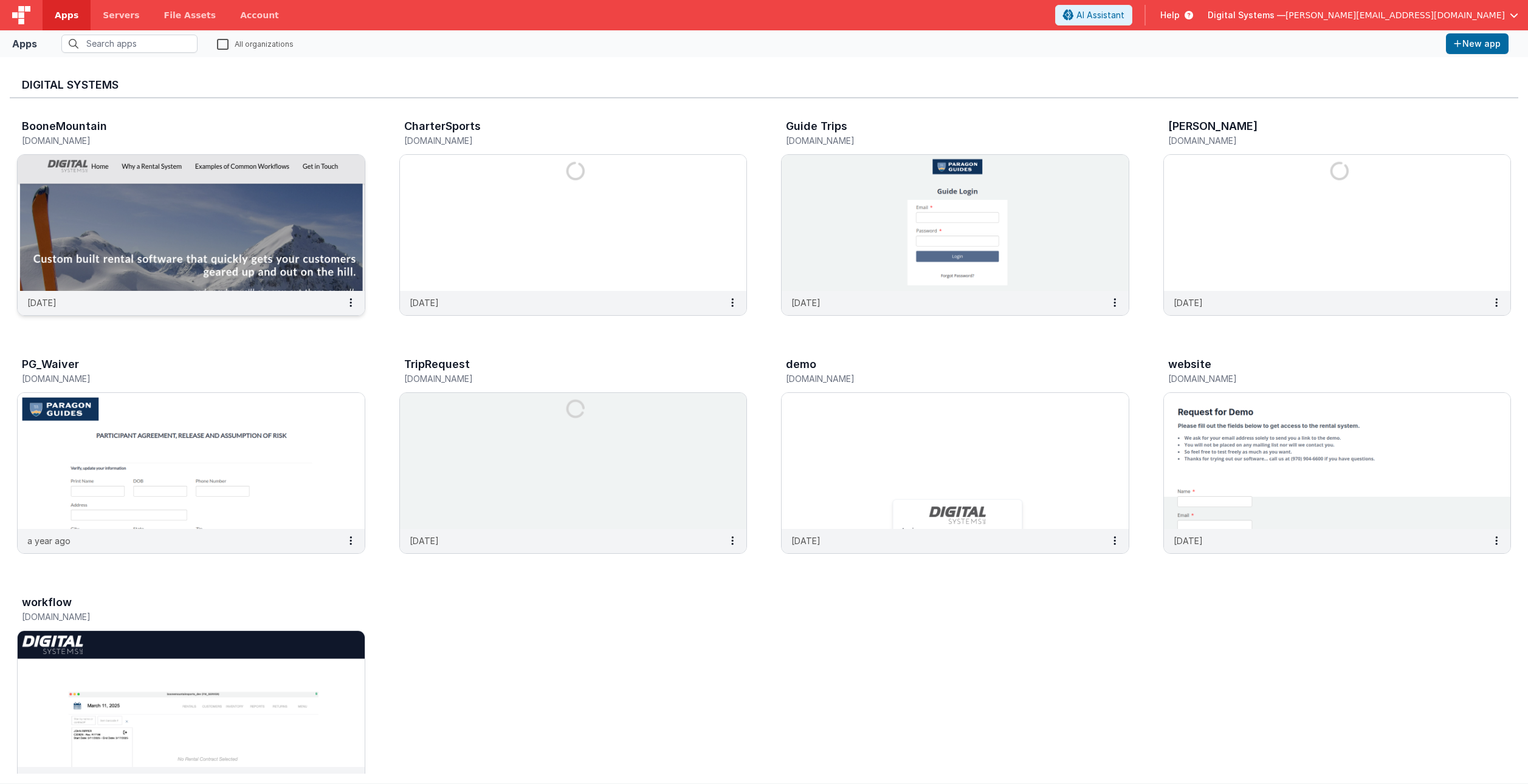
click at [115, 186] on img at bounding box center [191, 222] width 347 height 136
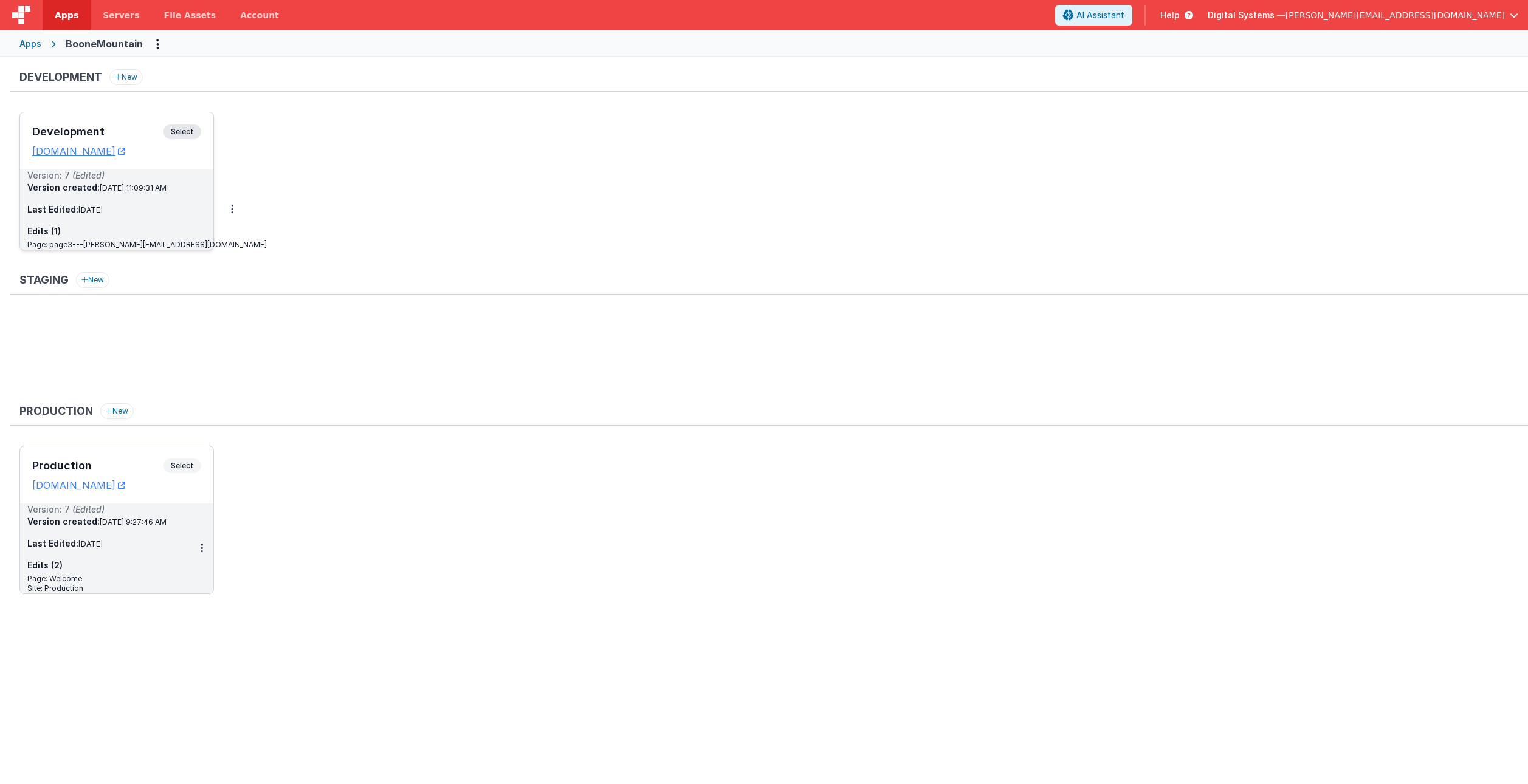
drag, startPoint x: 176, startPoint y: 133, endPoint x: 152, endPoint y: 160, distance: 36.1
click at [152, 160] on div "Development Select URLs [DOMAIN_NAME]" at bounding box center [116, 141] width 193 height 57
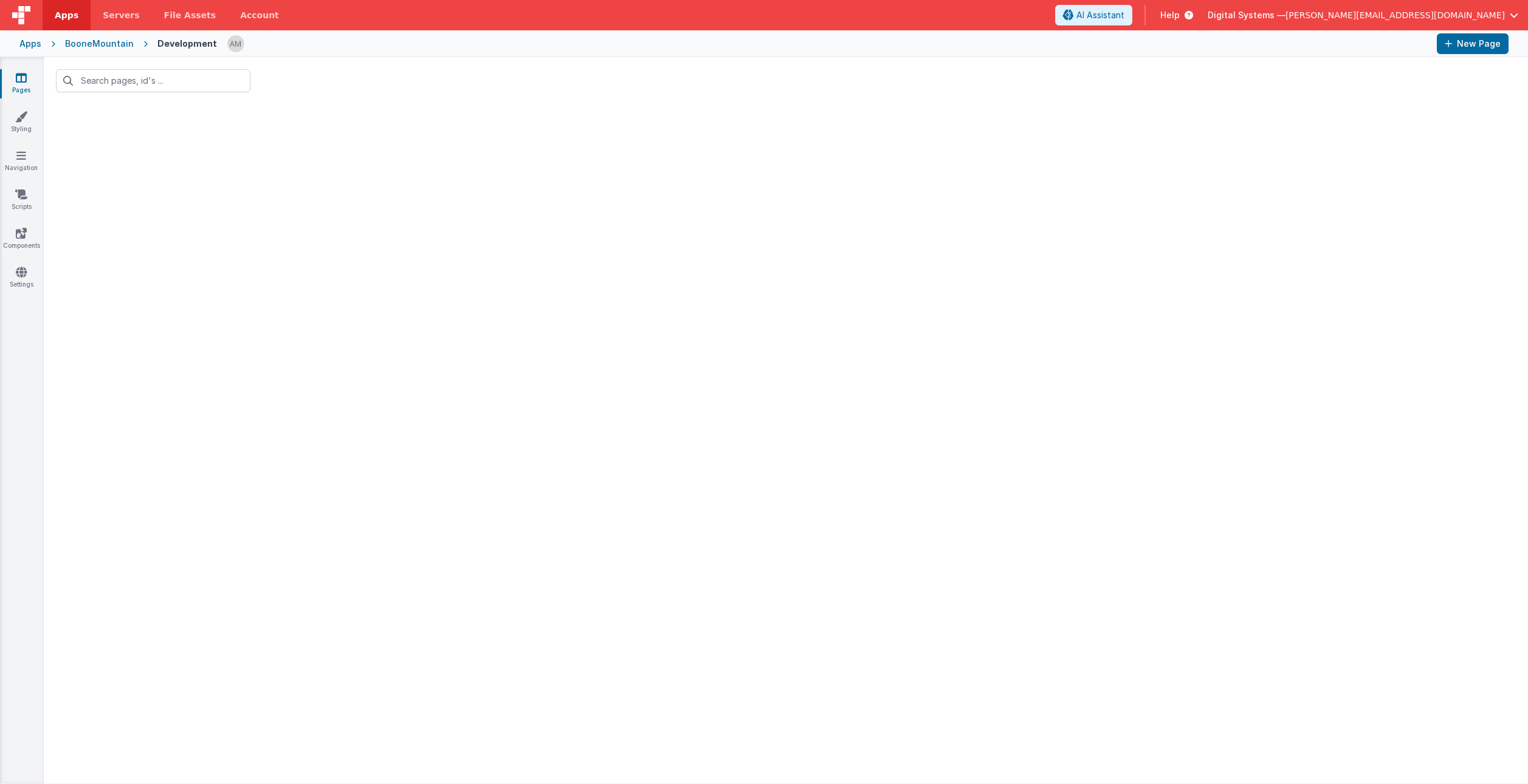
click at [96, 43] on div "BooneMountain" at bounding box center [100, 44] width 69 height 12
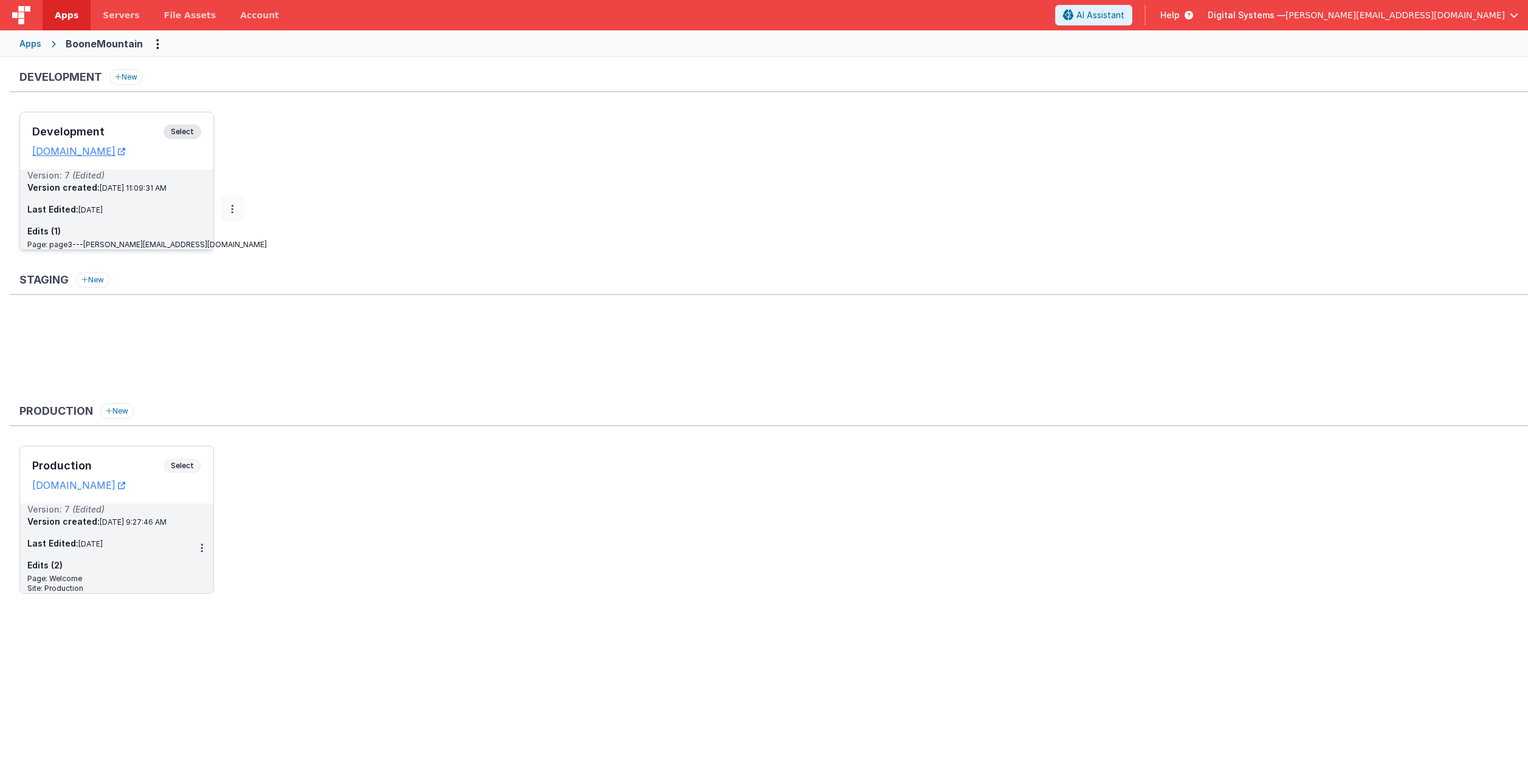
click at [221, 207] on button at bounding box center [232, 209] width 23 height 25
click at [164, 242] on link "Edit" at bounding box center [190, 237] width 107 height 22
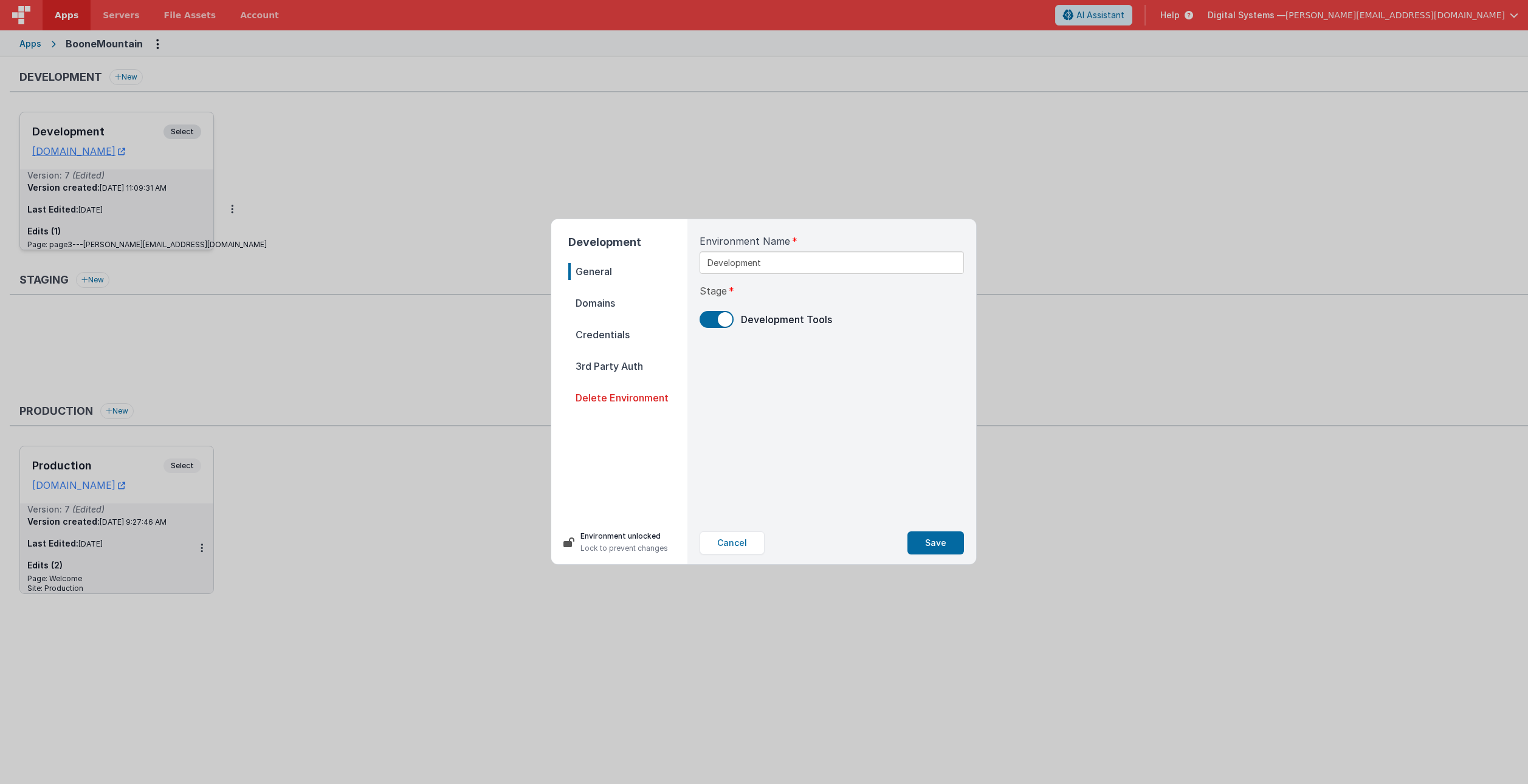
click at [592, 307] on span "Domains" at bounding box center [628, 303] width 119 height 17
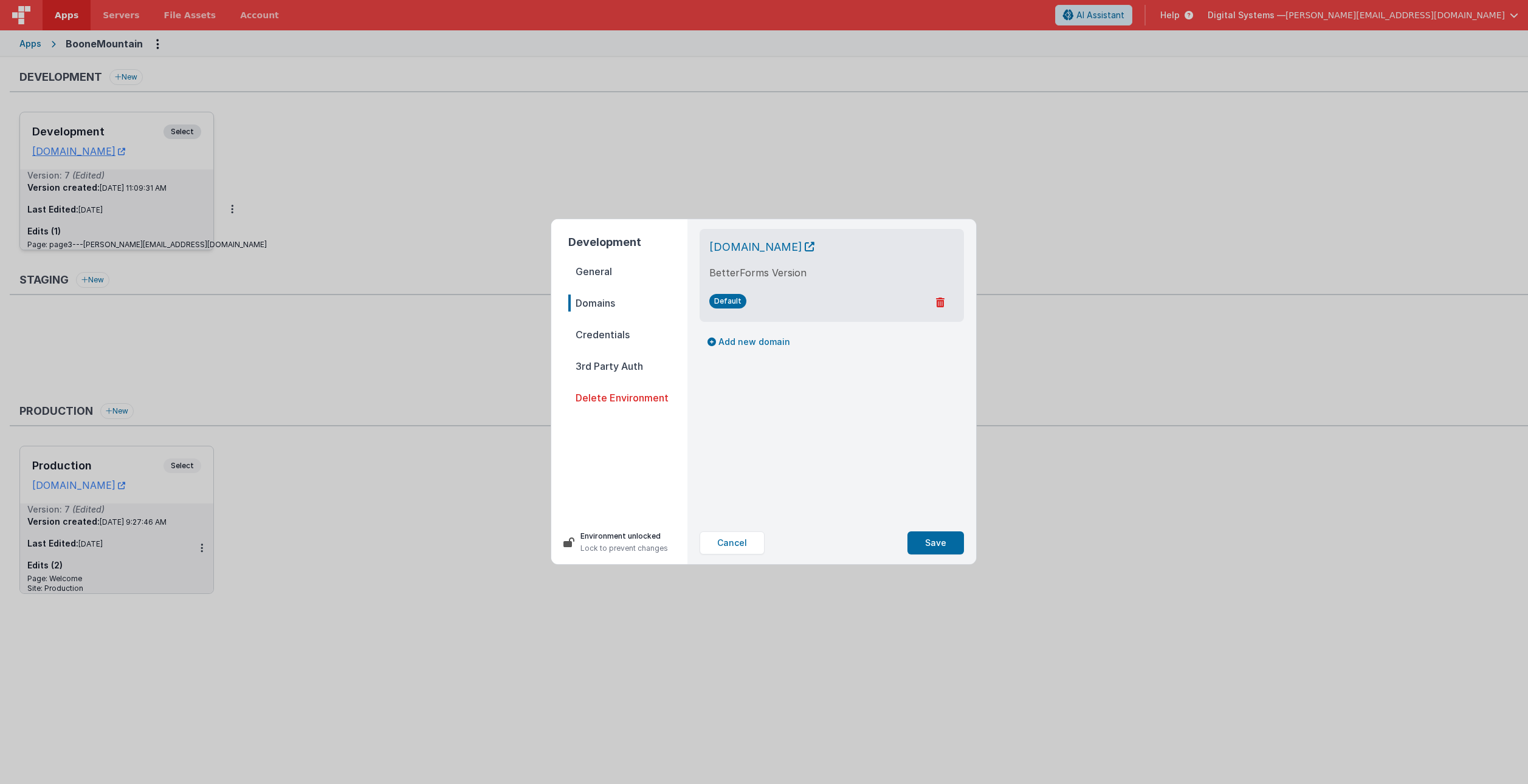
click at [613, 332] on span "Credentials" at bounding box center [628, 335] width 119 height 17
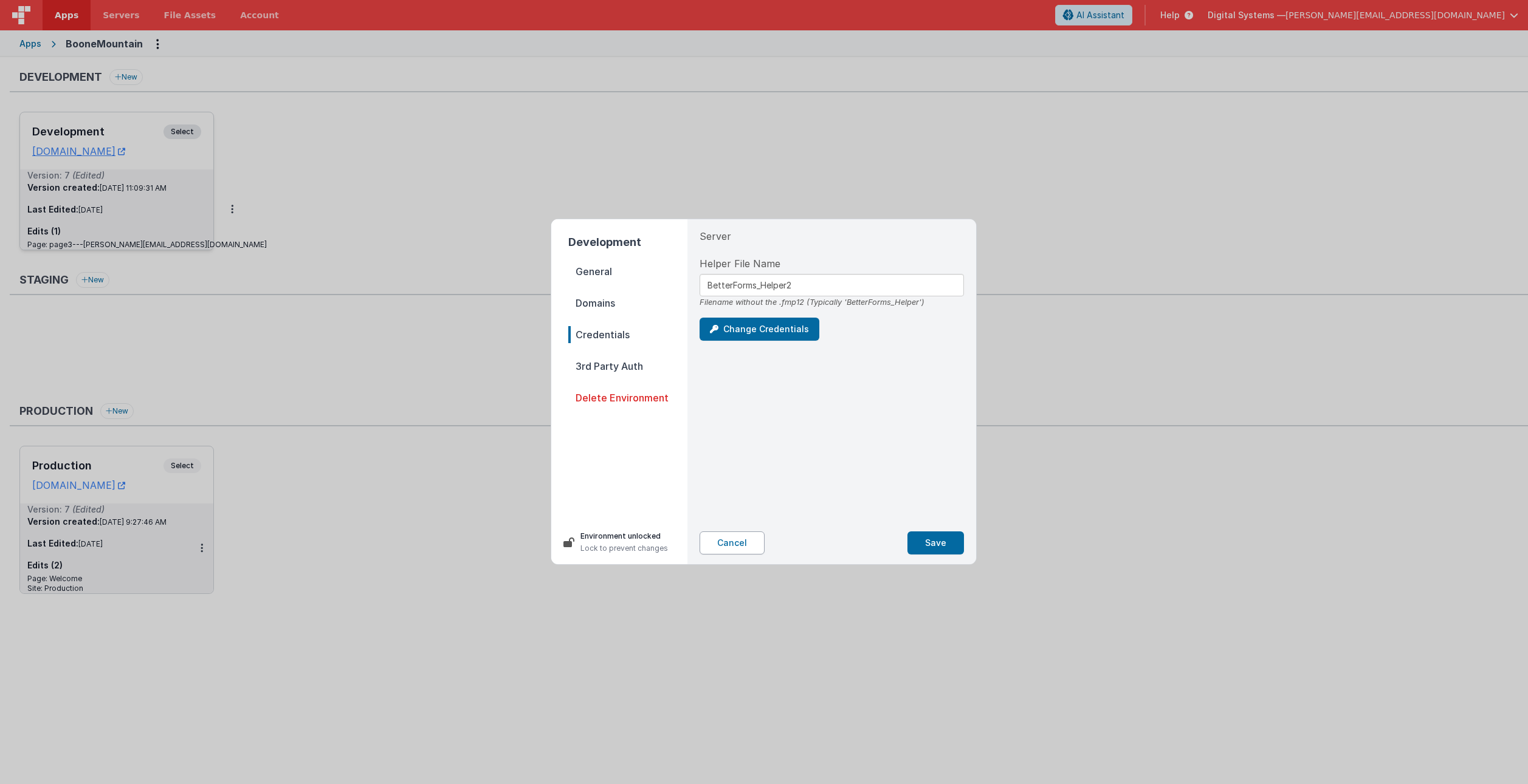
click at [730, 539] on button "Cancel" at bounding box center [732, 543] width 65 height 23
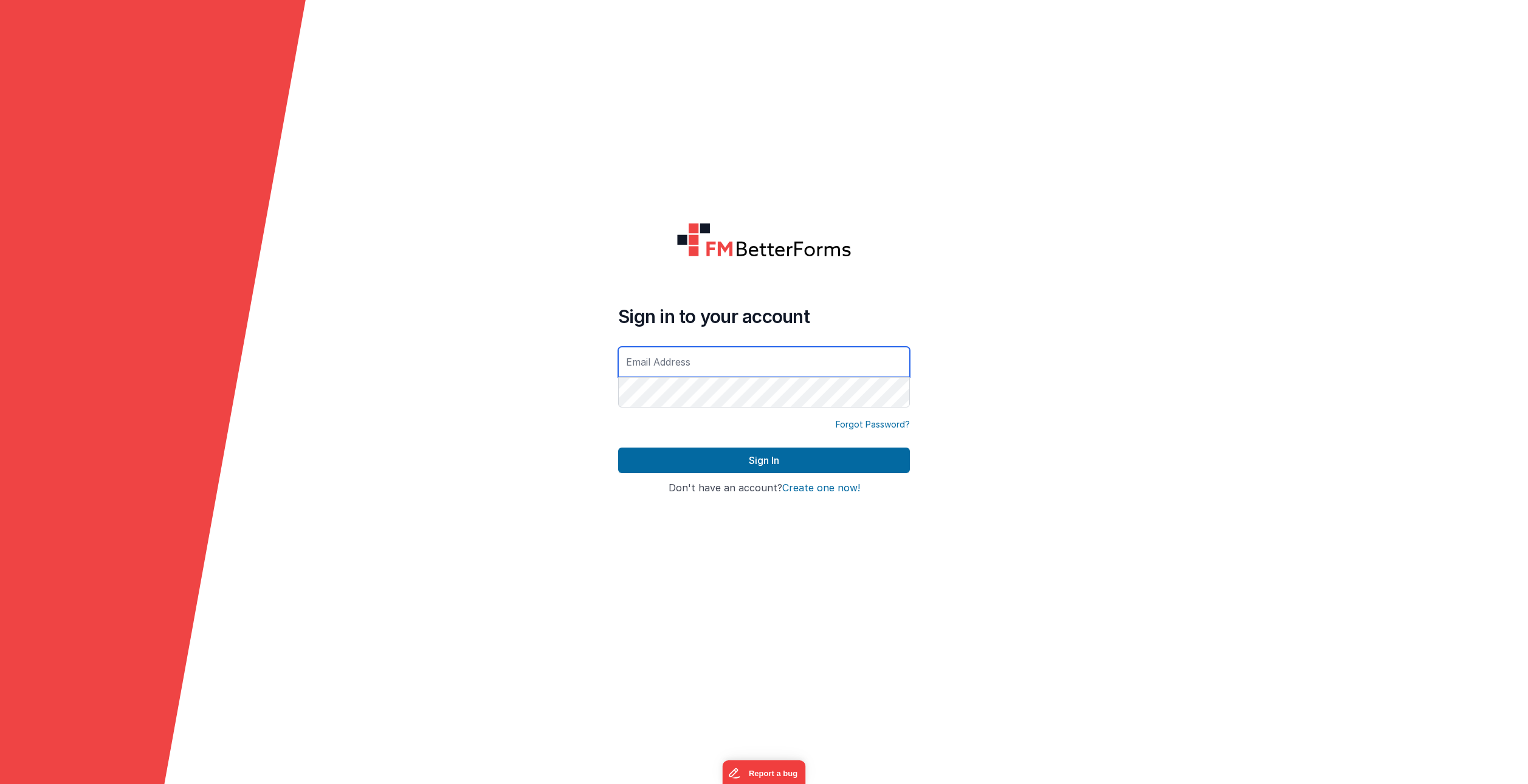
type input "[PERSON_NAME][EMAIL_ADDRESS][DOMAIN_NAME]"
click at [764, 460] on button "Sign In" at bounding box center [764, 460] width 291 height 25
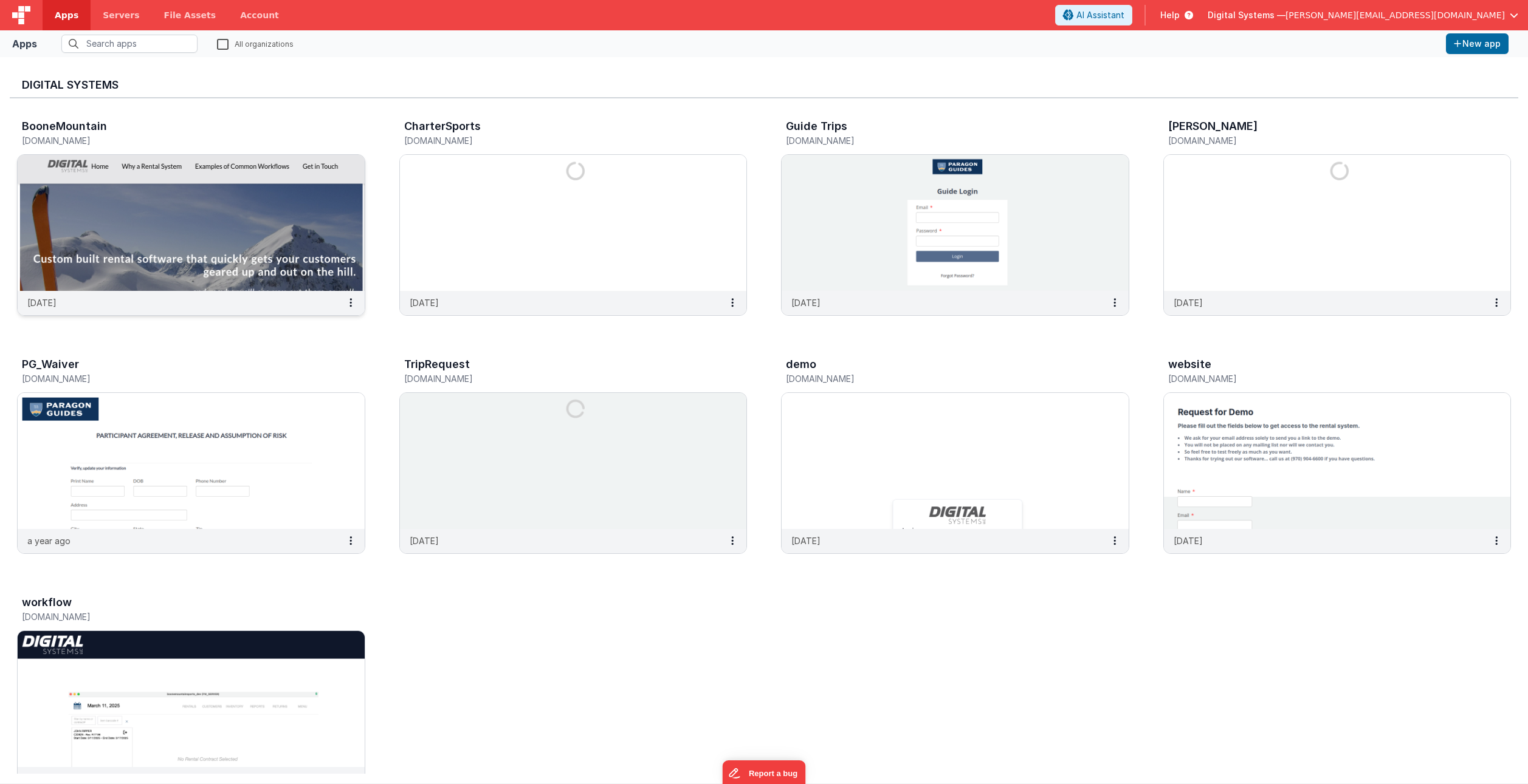
click at [49, 125] on h3 "BooneMountain" at bounding box center [64, 126] width 85 height 12
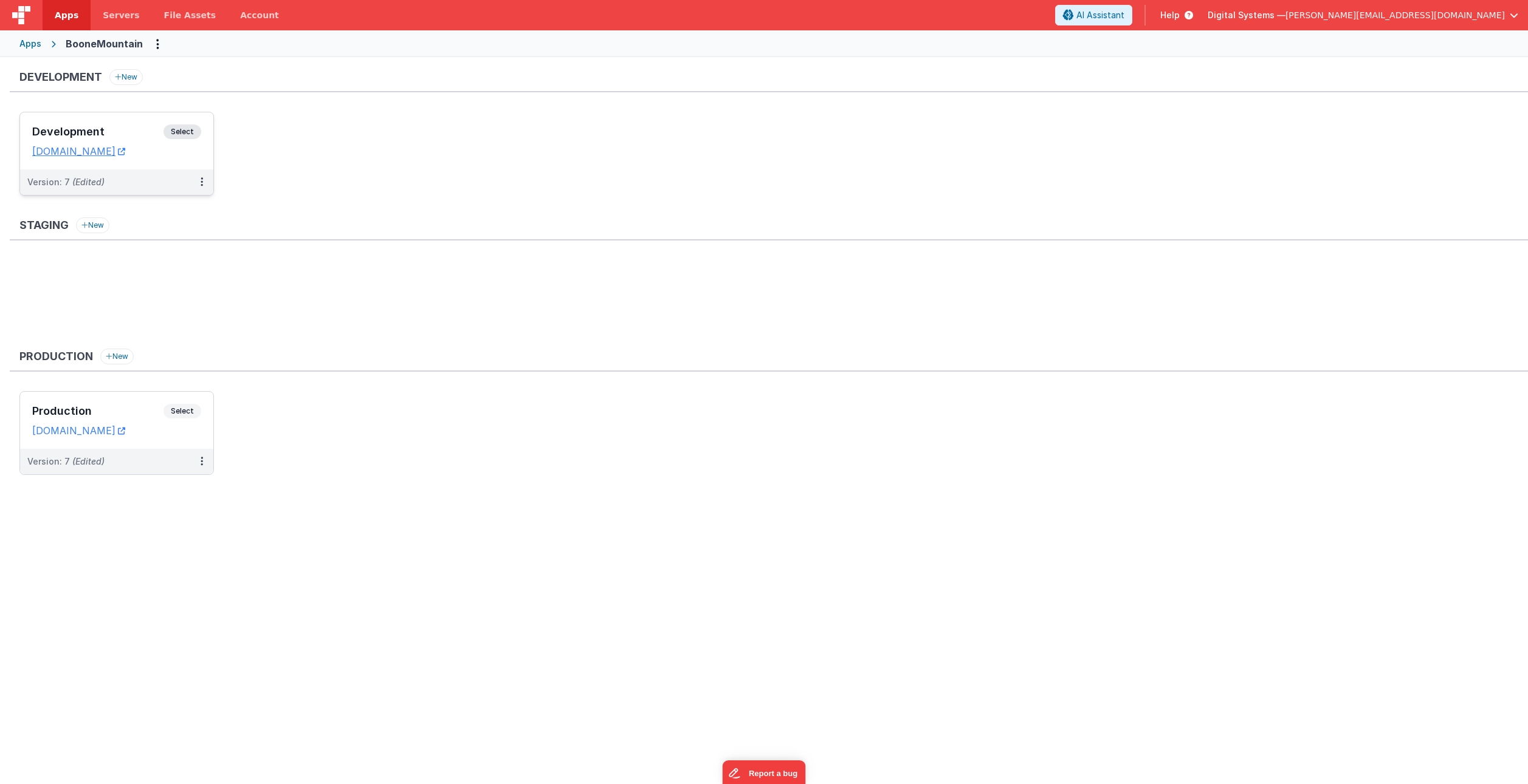
click at [182, 133] on span "Select" at bounding box center [182, 132] width 38 height 14
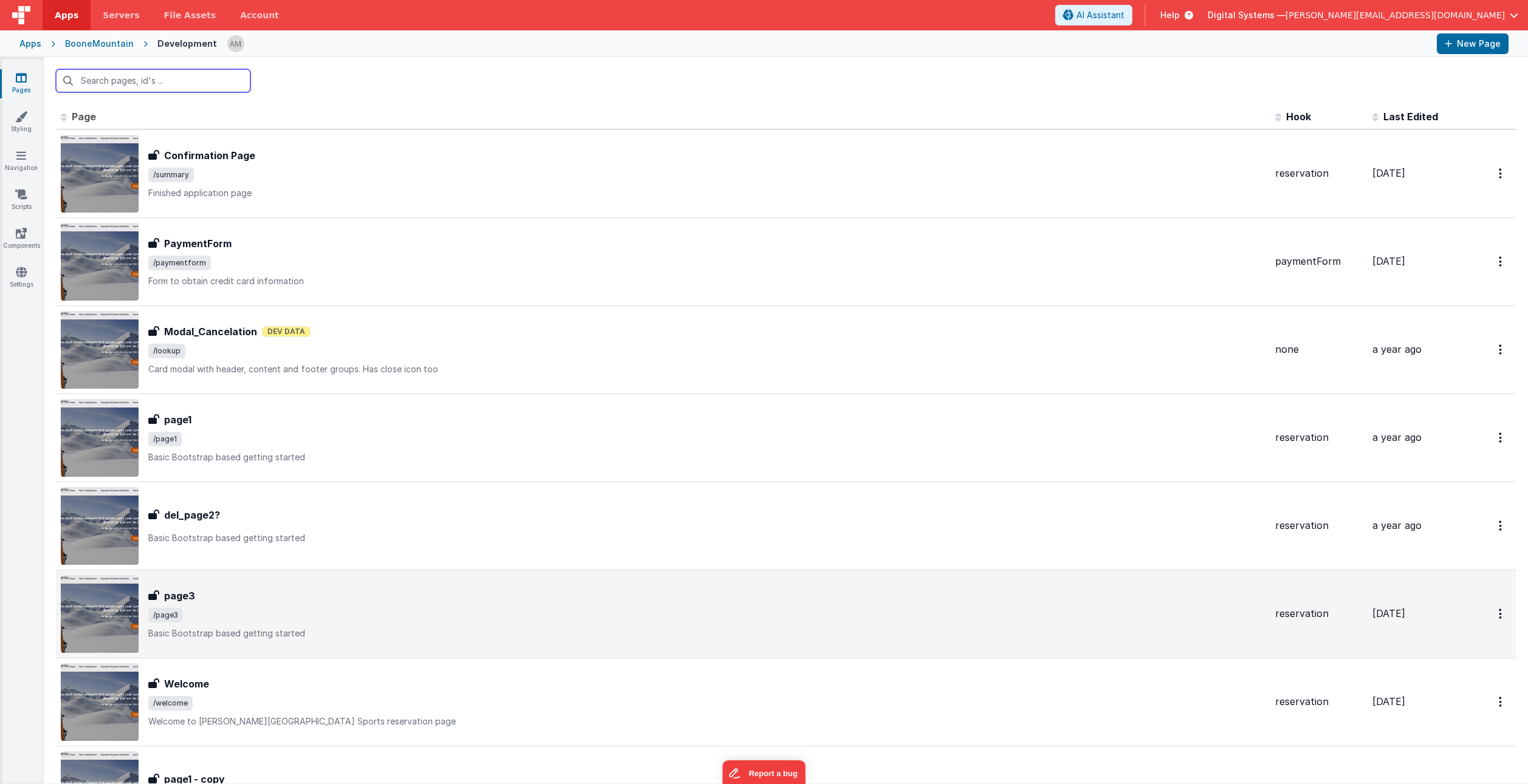
scroll to position [1, 0]
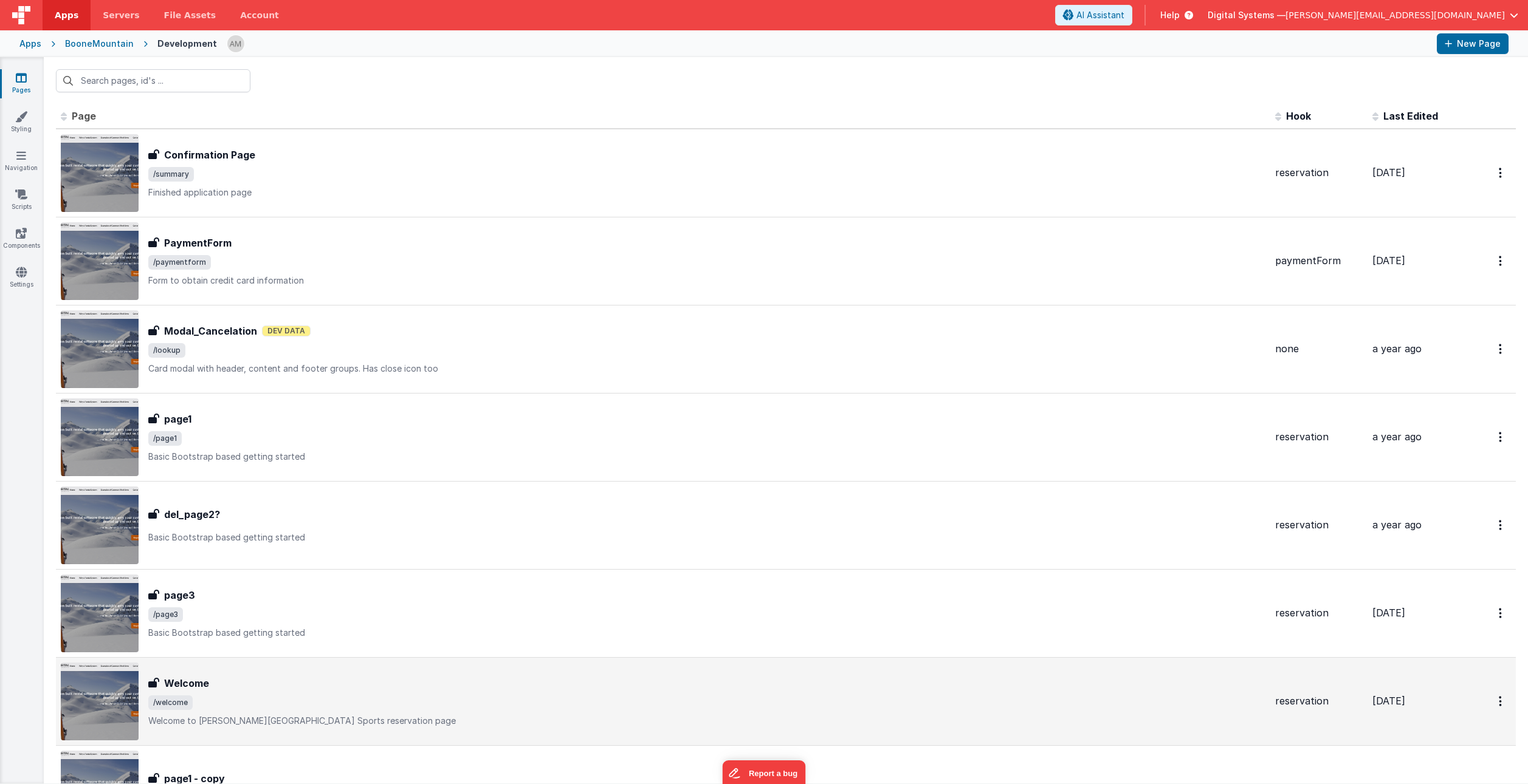
click at [628, 706] on span "/welcome" at bounding box center [706, 703] width 1117 height 14
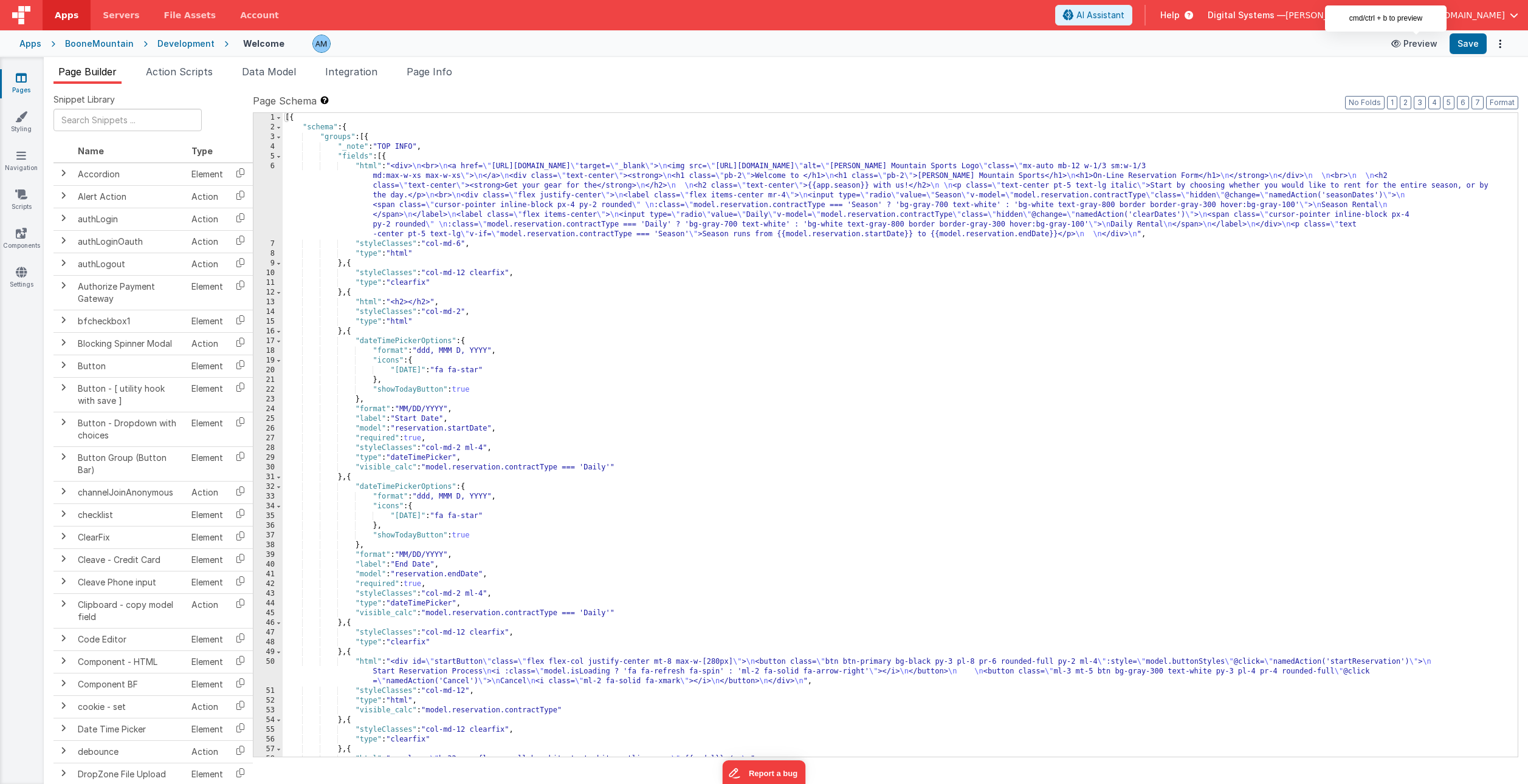
click at [1430, 46] on button "Preview" at bounding box center [1414, 44] width 60 height 20
